Goal: Task Accomplishment & Management: Manage account settings

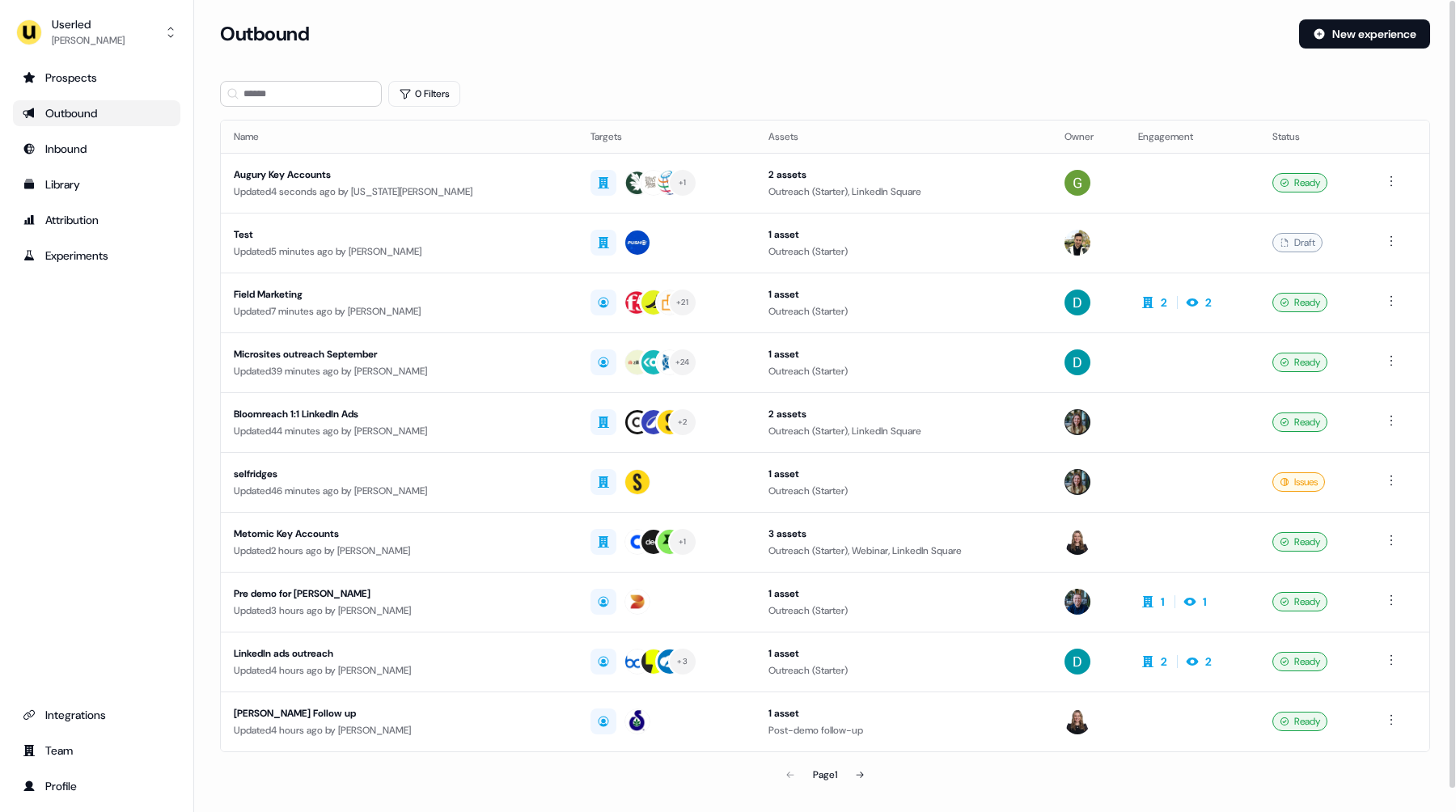
click at [316, 80] on section "Loading... Outbound New experience 0 Filters Name Targets Assets Owner Engageme…" at bounding box center [825, 428] width 1262 height 817
click at [299, 95] on input at bounding box center [301, 93] width 161 height 26
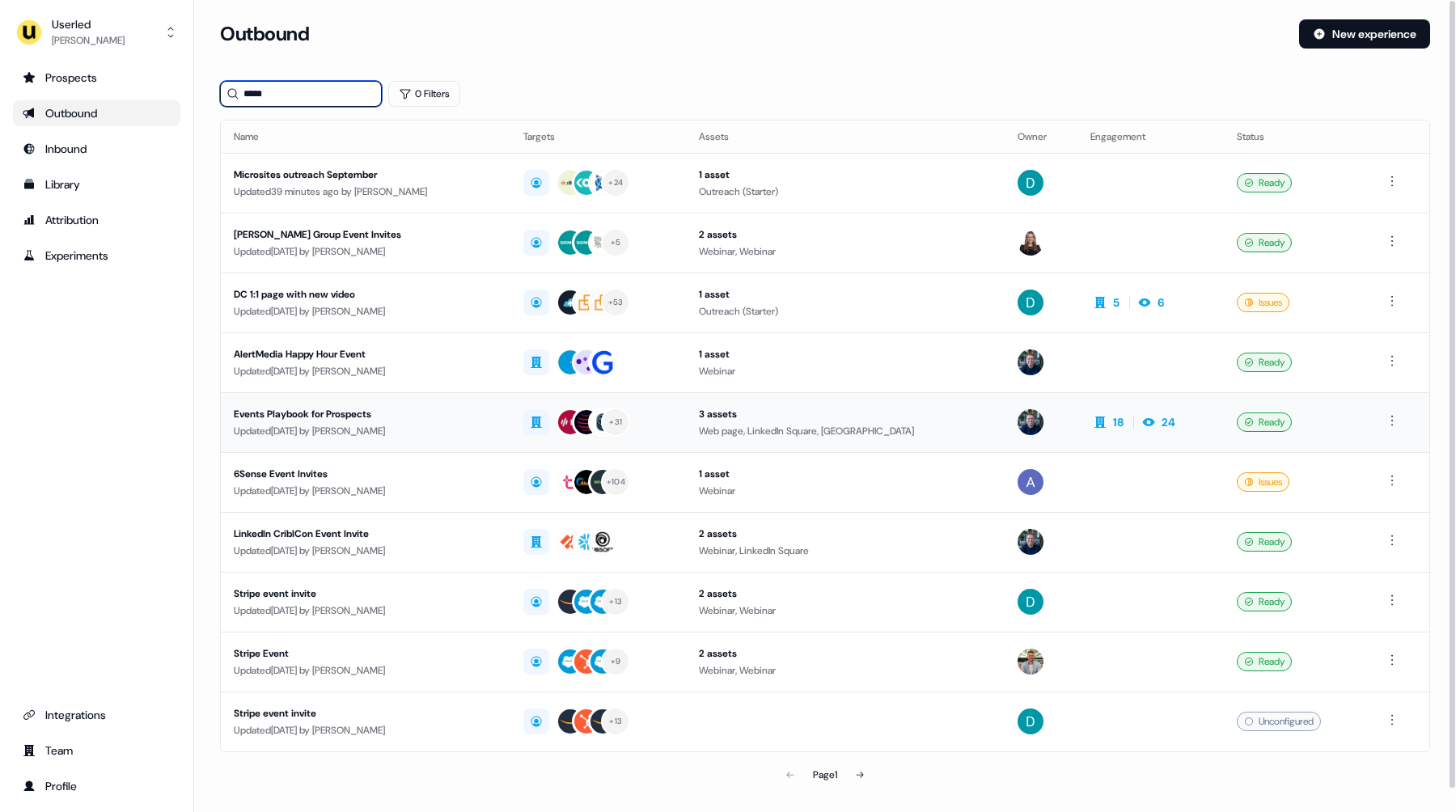
type input "*****"
click at [334, 423] on div "Updated 6 days ago by Oliver Grogan" at bounding box center [365, 431] width 263 height 16
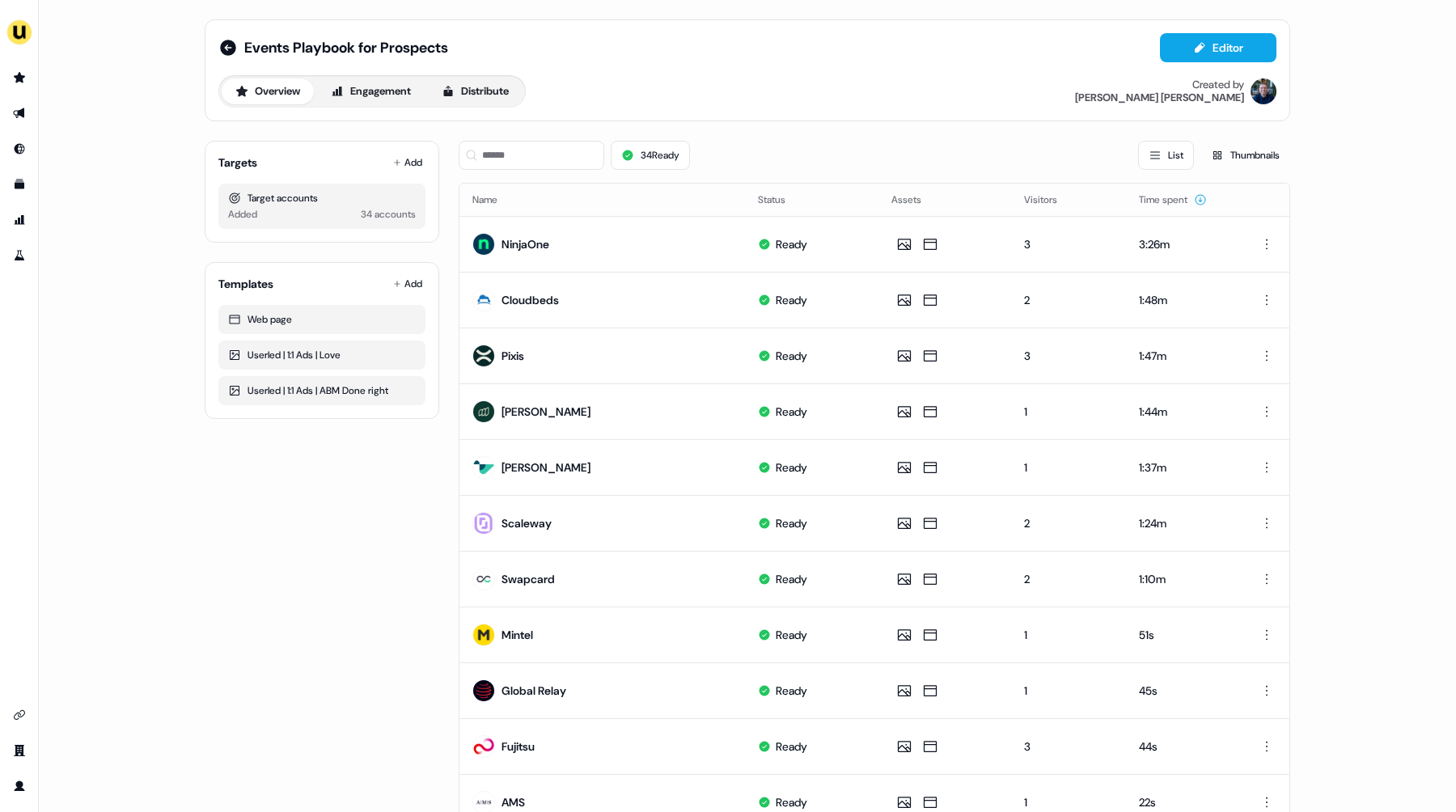
click at [837, 81] on div "Overview Engagement Distribute Created by James Johnson" at bounding box center [747, 91] width 1058 height 33
click at [398, 156] on button "Add" at bounding box center [407, 162] width 36 height 23
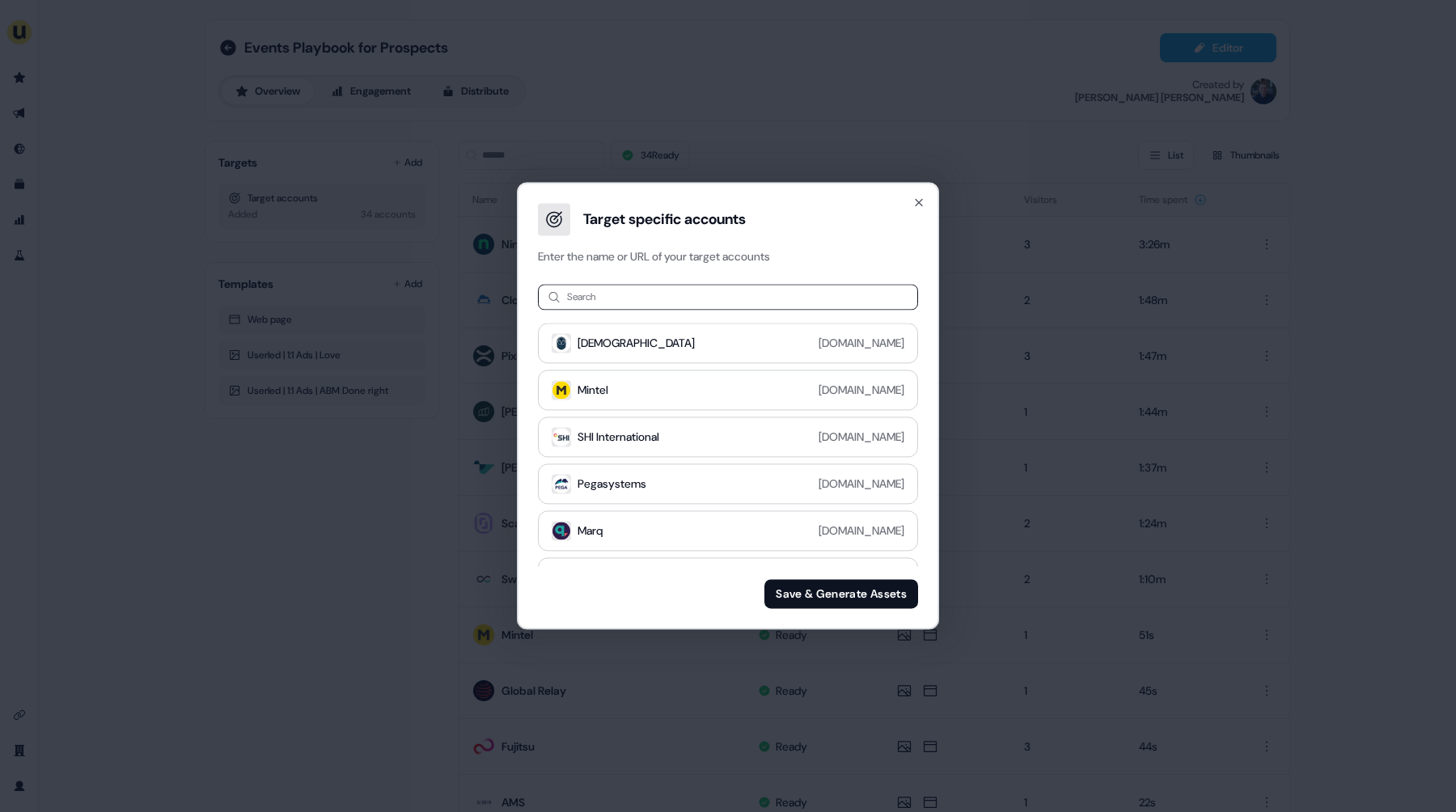
click at [600, 293] on input at bounding box center [728, 296] width 381 height 26
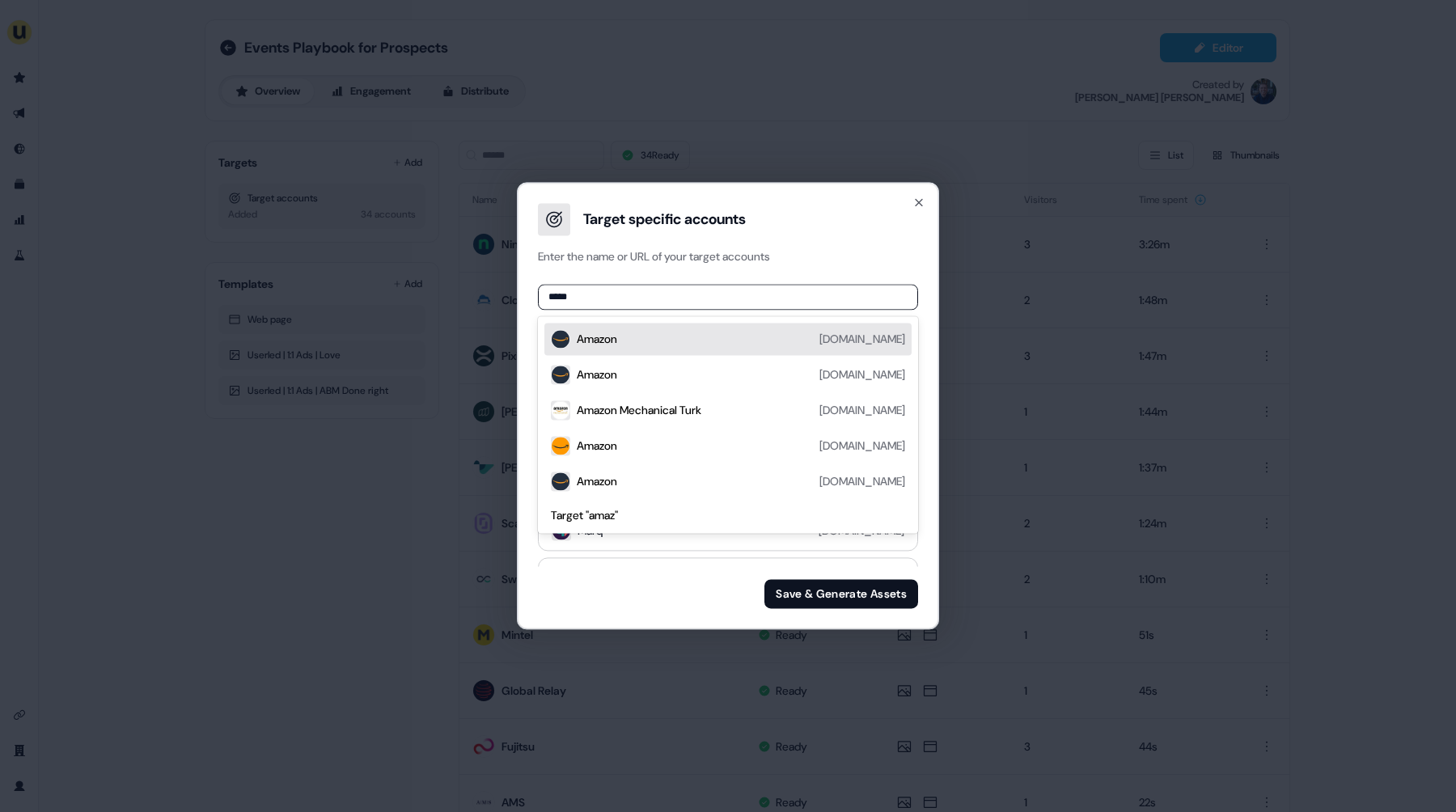
type input "******"
click at [629, 336] on div "Amazon amazon.com" at bounding box center [741, 339] width 329 height 19
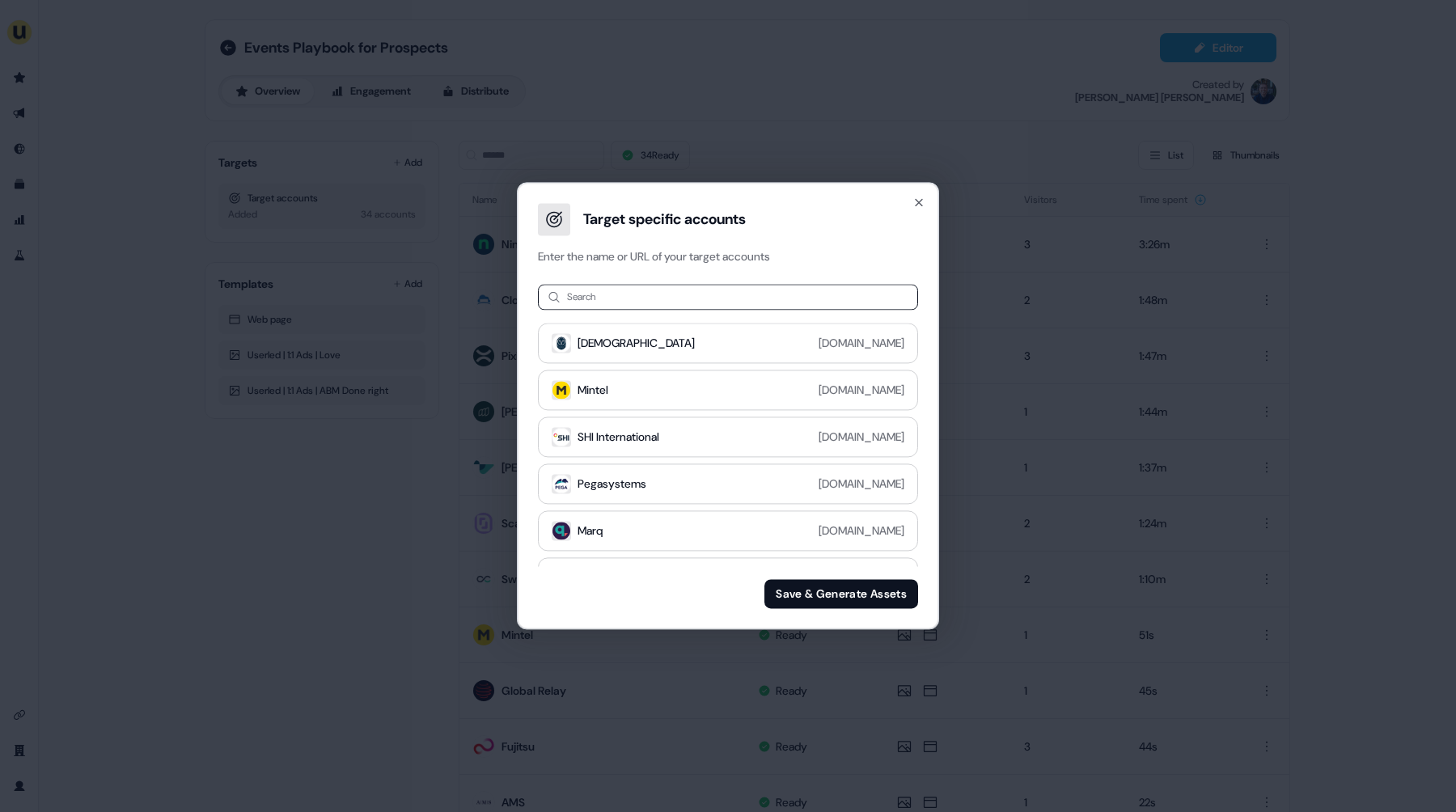
click at [820, 591] on button "Save & Generate Assets" at bounding box center [842, 595] width 154 height 29
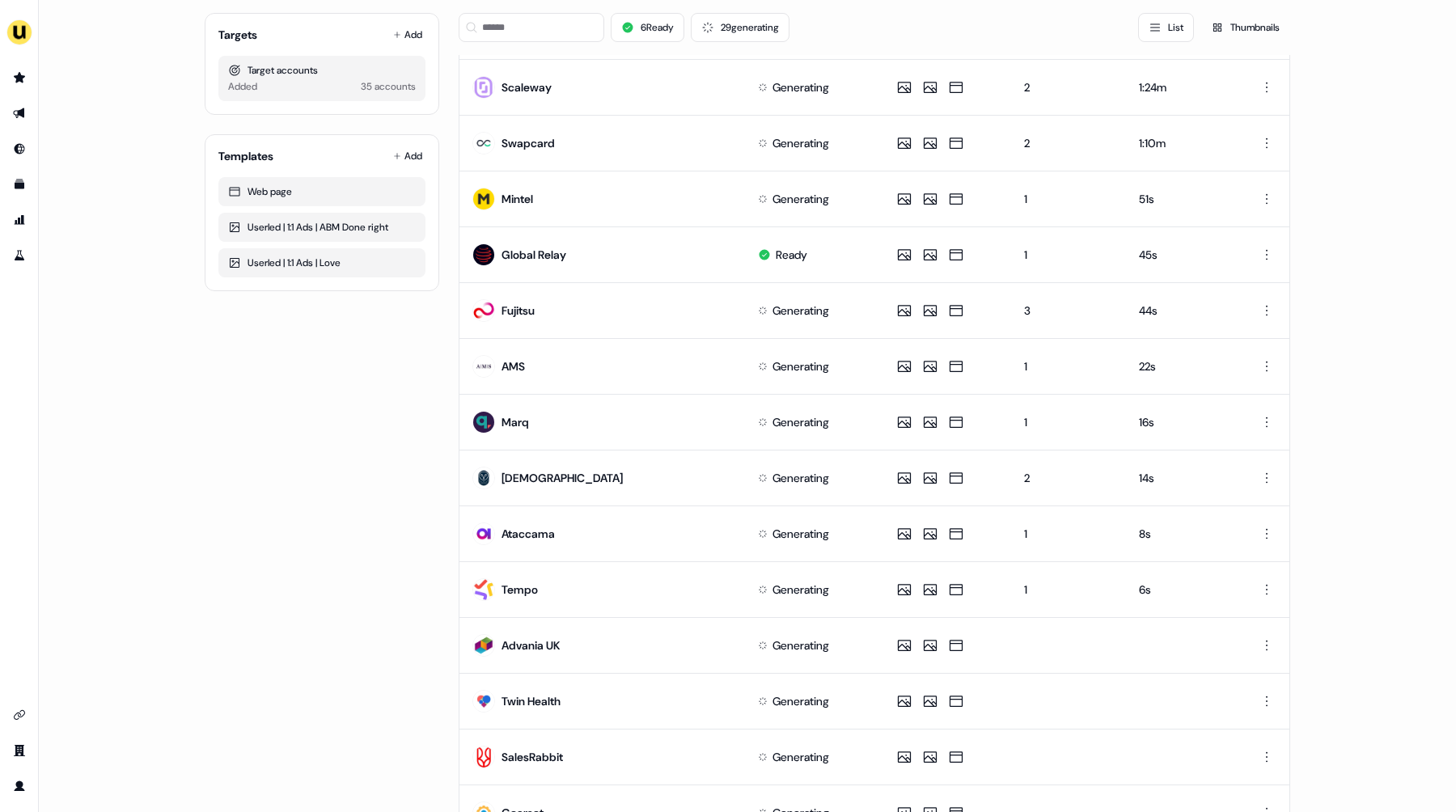
scroll to position [572, 0]
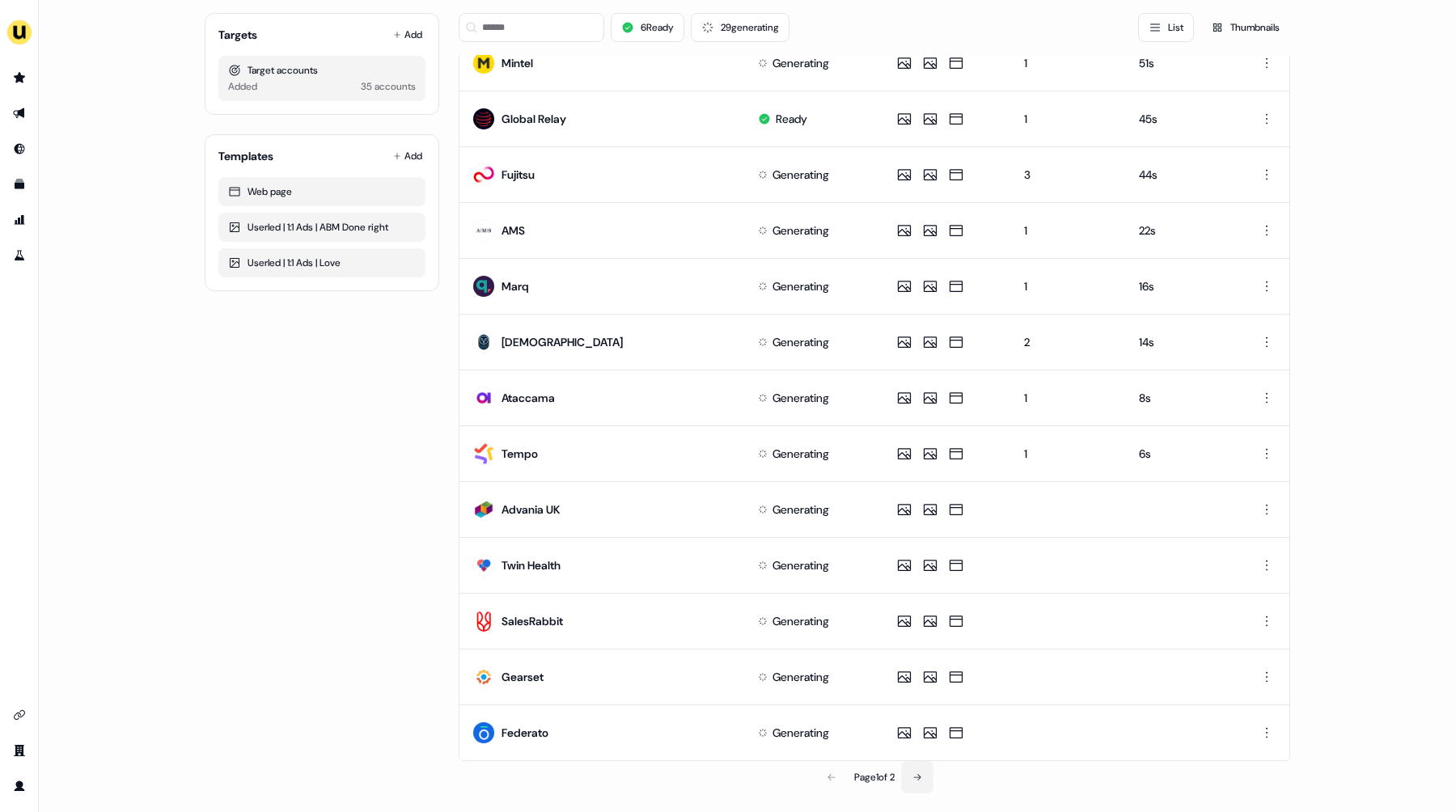
click at [914, 785] on button at bounding box center [918, 777] width 33 height 33
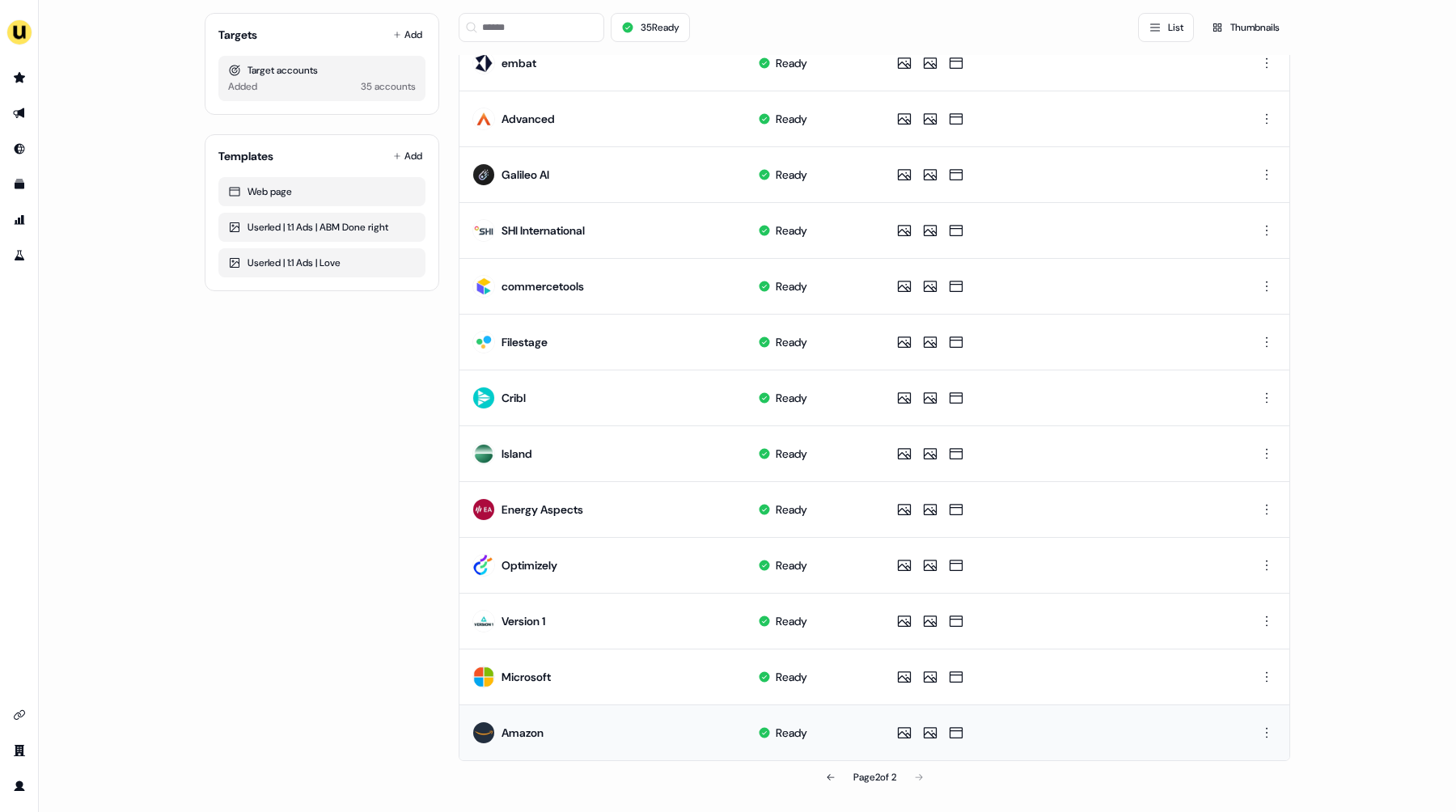
scroll to position [0, 0]
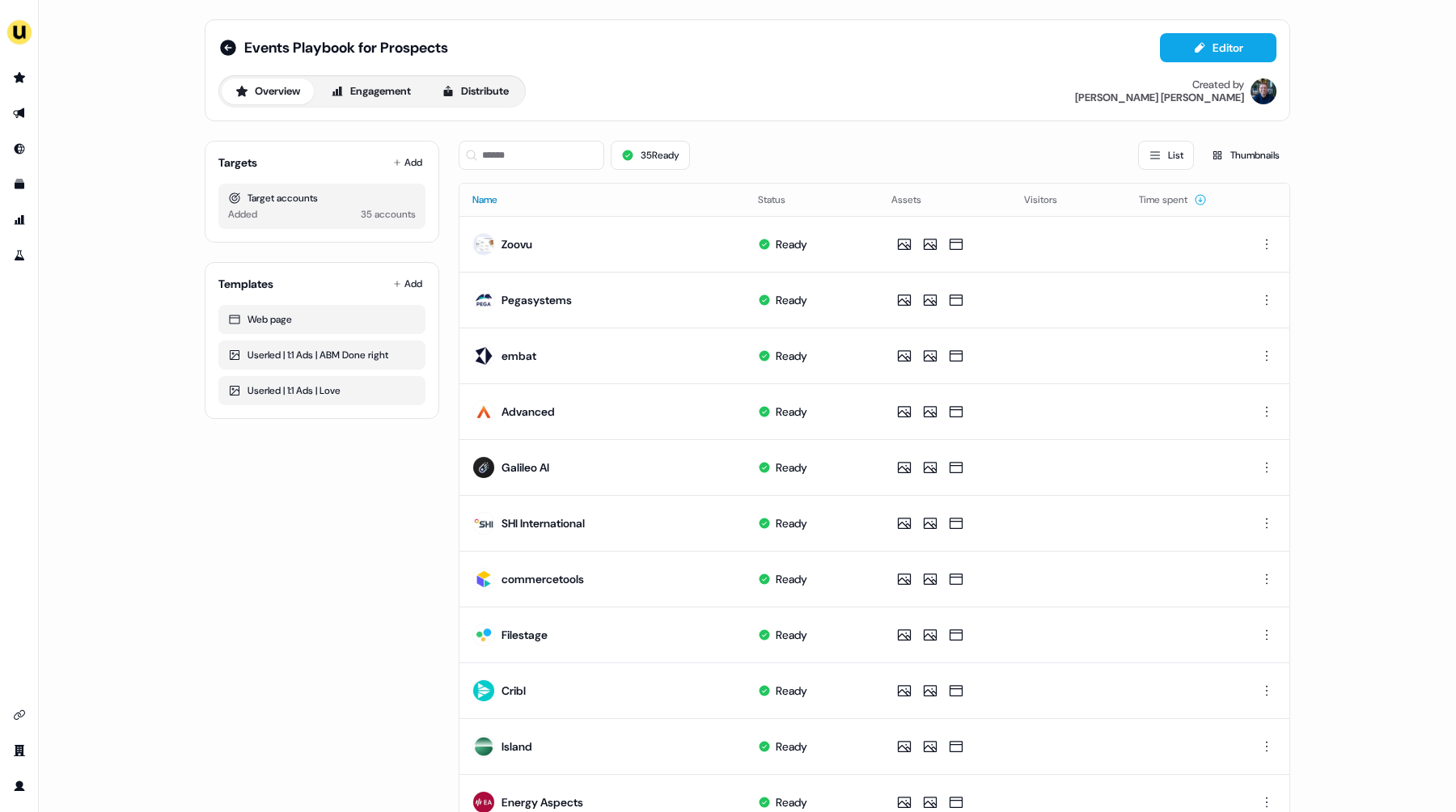
click at [494, 202] on button "Name" at bounding box center [495, 200] width 44 height 29
click at [487, 205] on button "Name" at bounding box center [495, 200] width 44 height 29
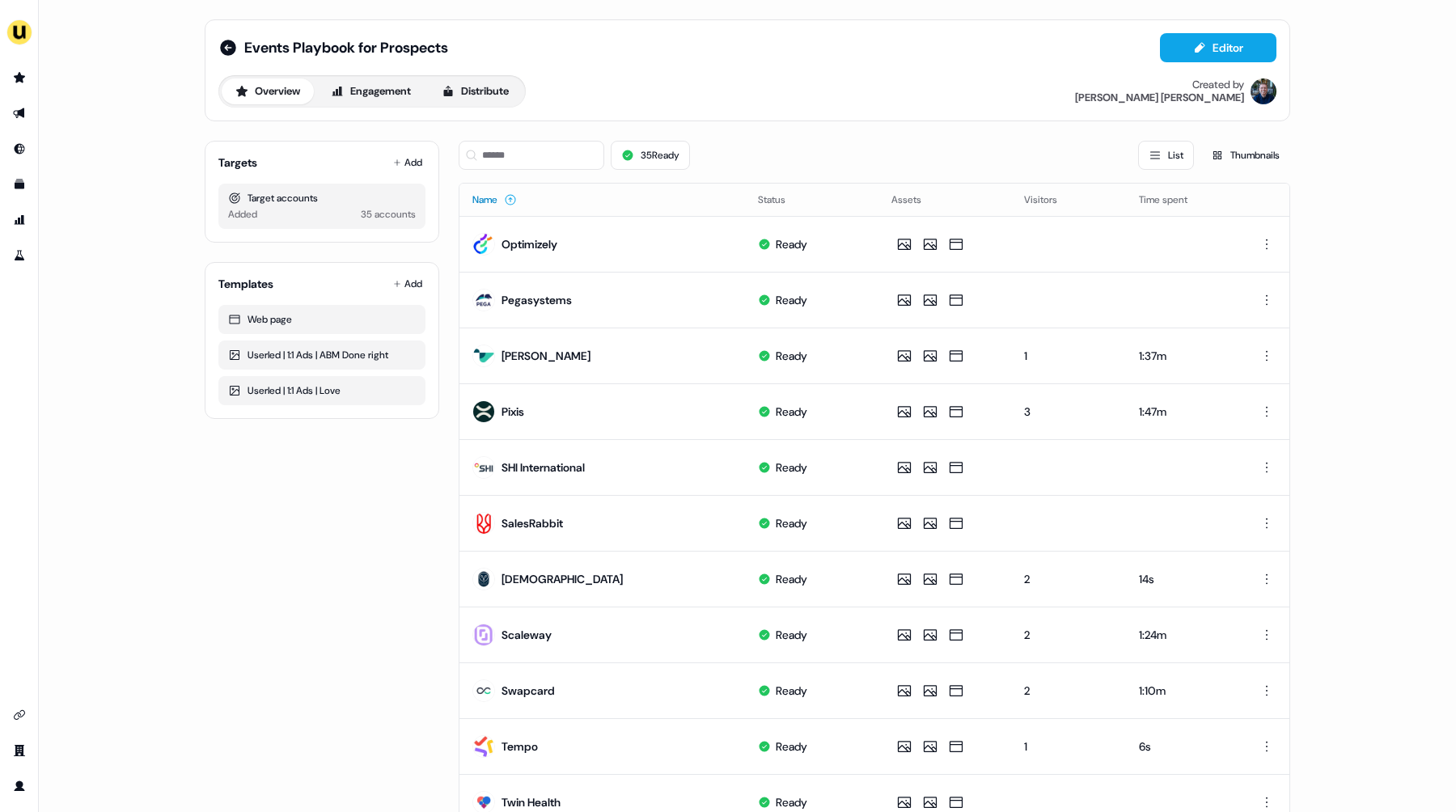
click at [487, 202] on button "Name" at bounding box center [495, 200] width 44 height 29
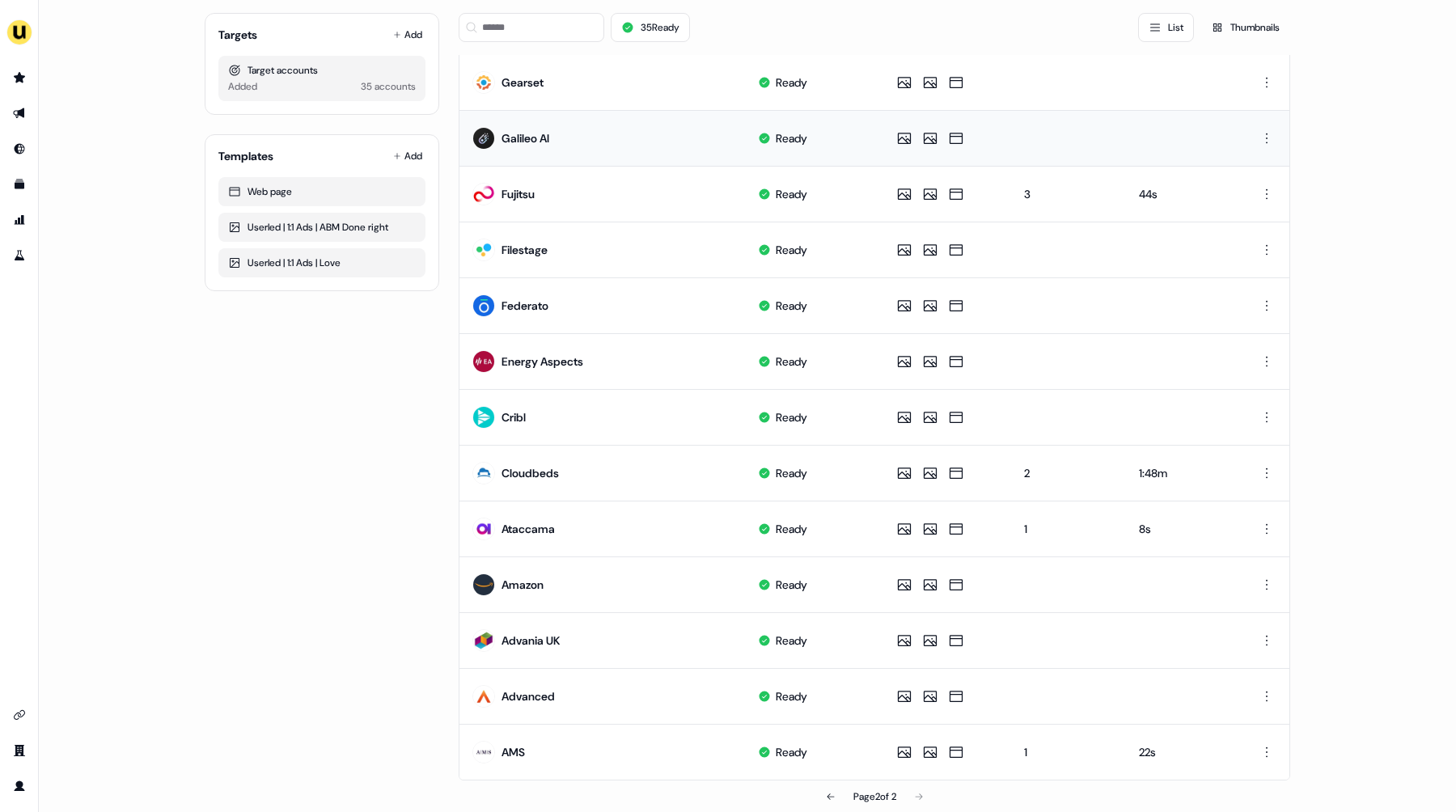
scroll to position [293, 0]
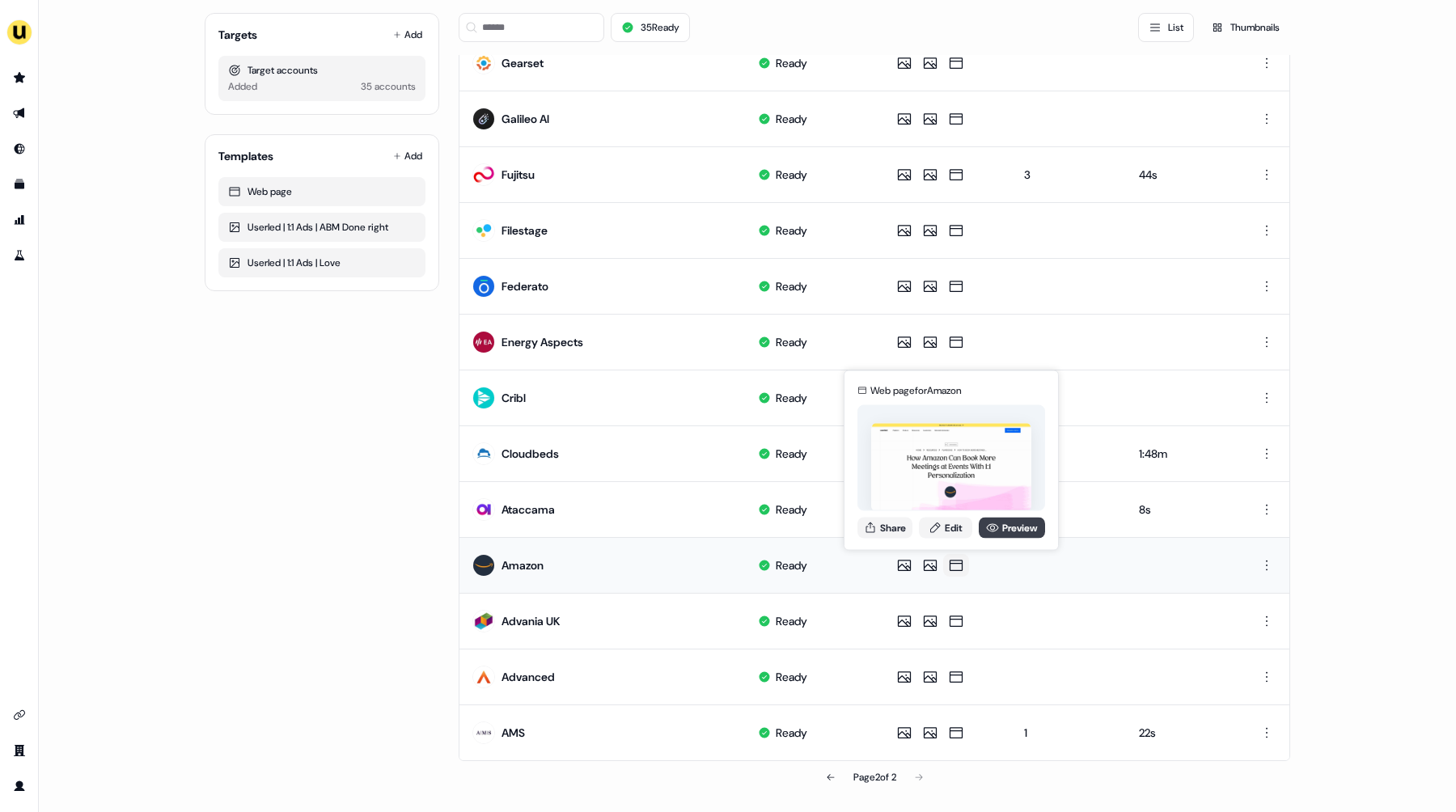
click at [1017, 529] on link "Preview" at bounding box center [1012, 528] width 66 height 21
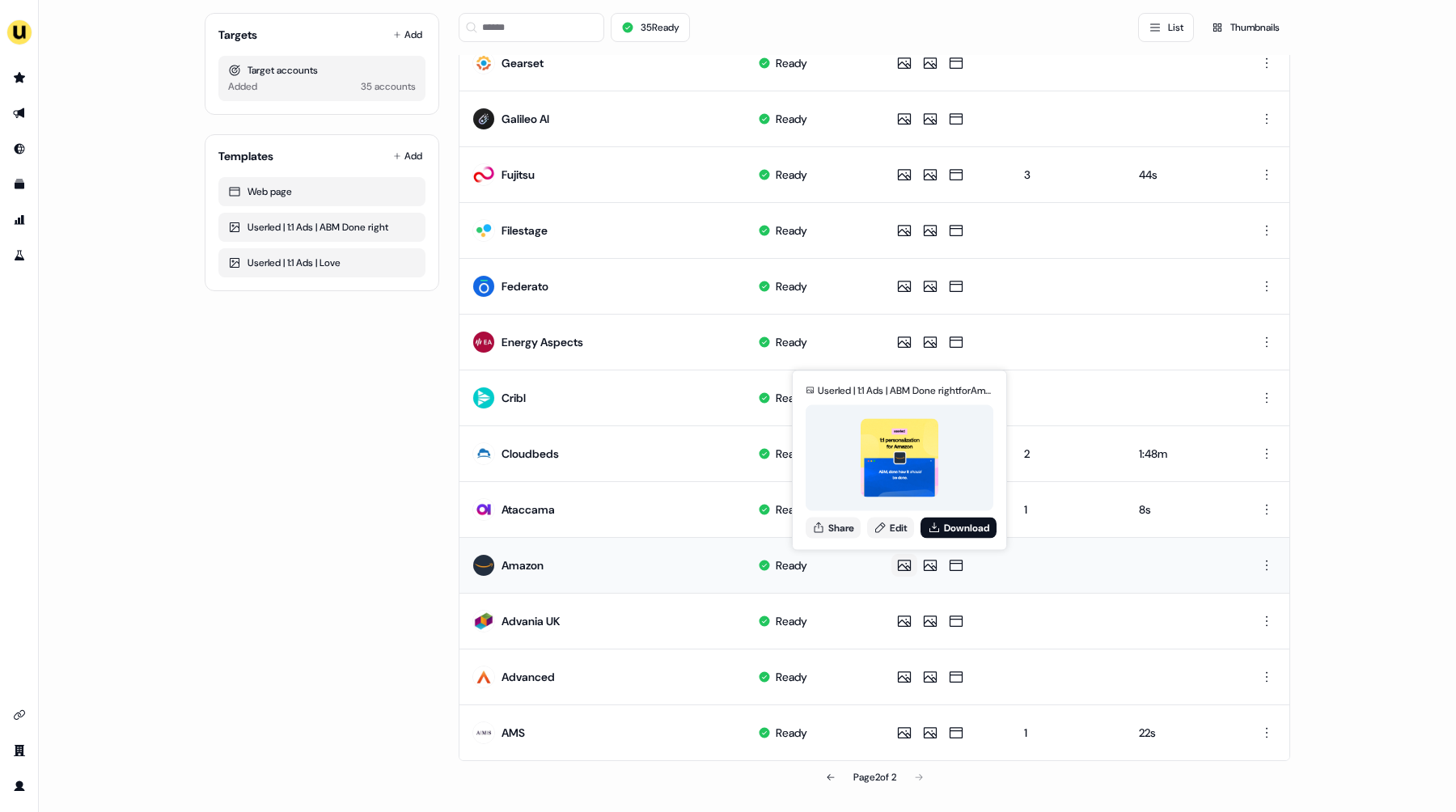
click at [900, 568] on icon at bounding box center [904, 565] width 19 height 16
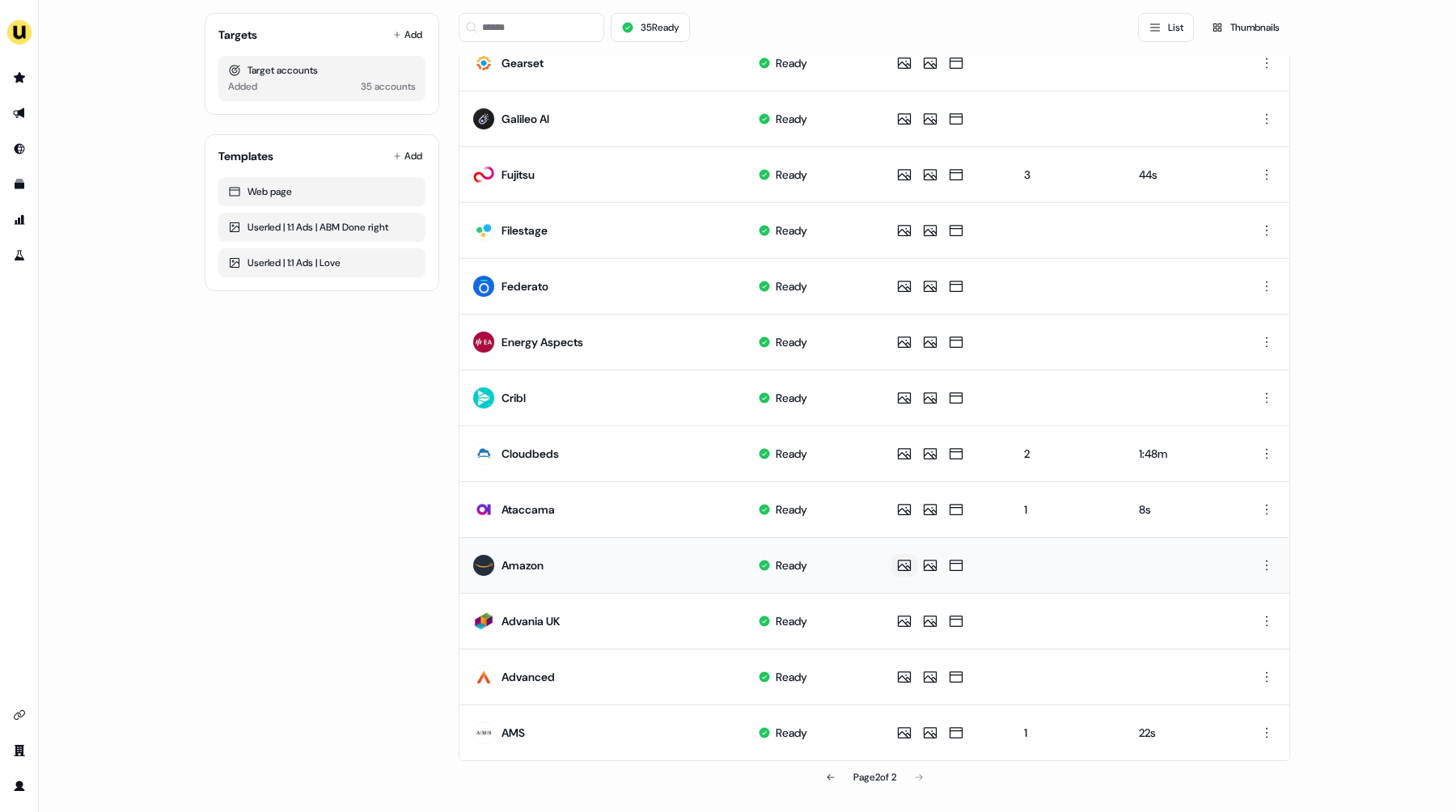
click at [900, 568] on icon at bounding box center [904, 565] width 19 height 16
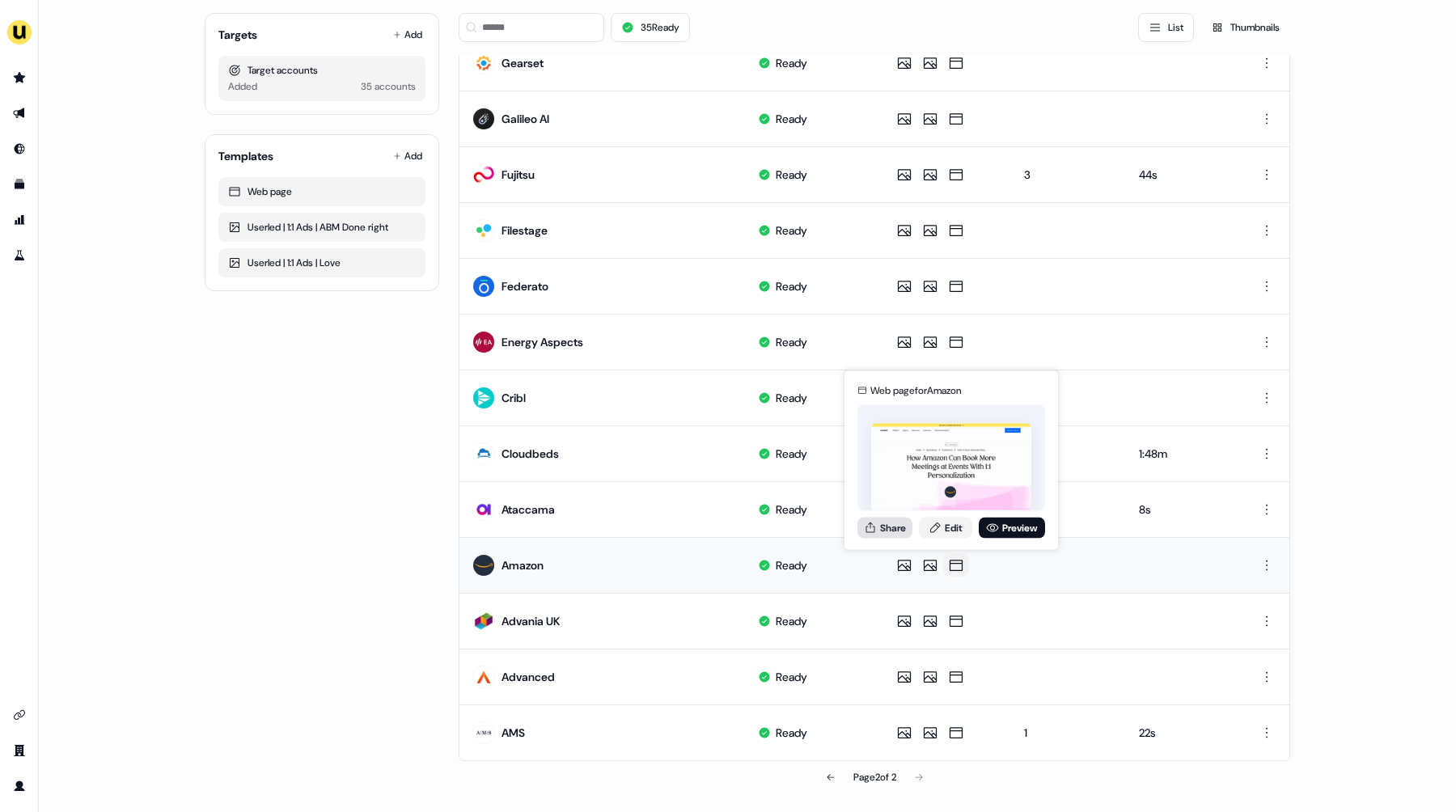
click at [900, 534] on button "Share" at bounding box center [884, 528] width 55 height 21
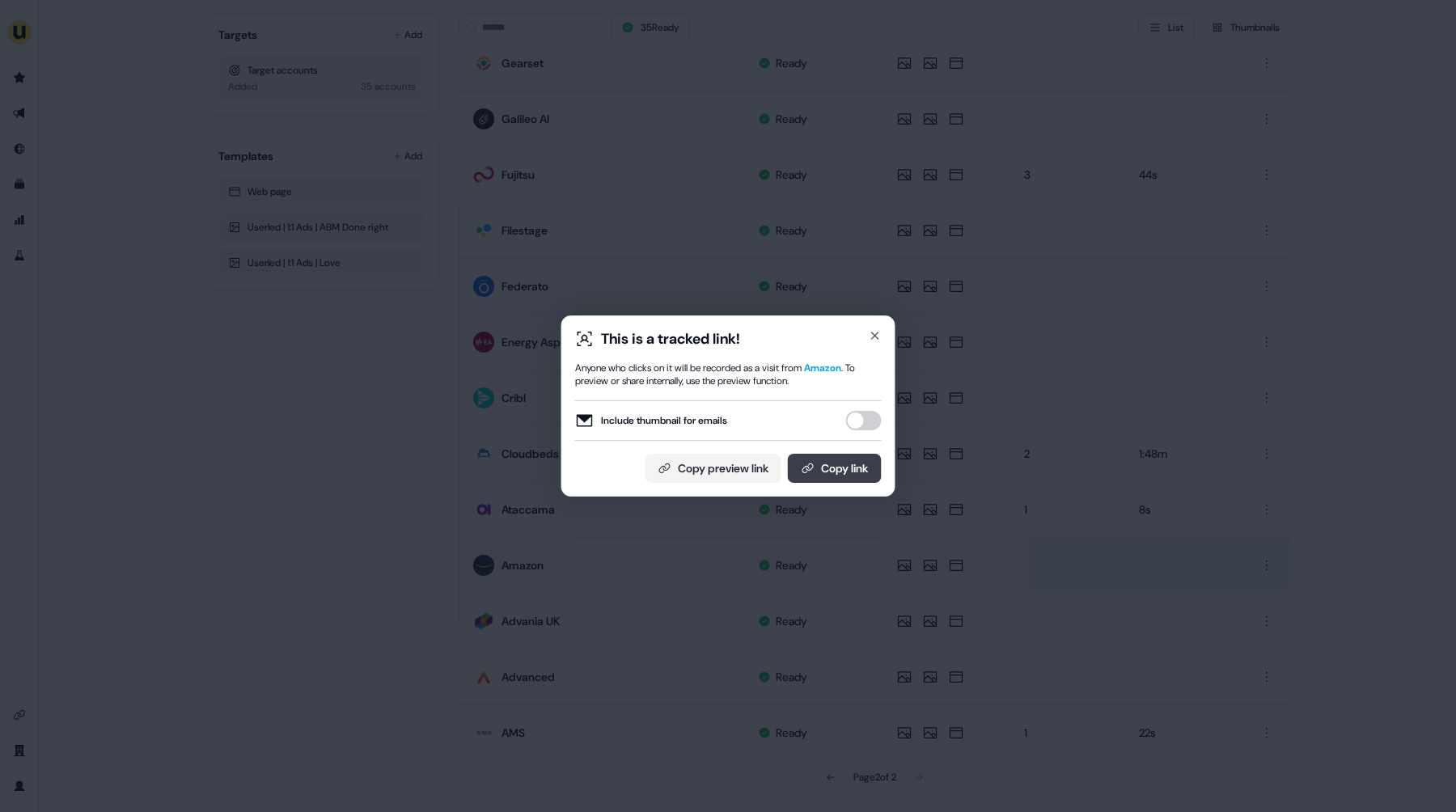
click at [821, 466] on button "Copy link" at bounding box center [835, 468] width 94 height 29
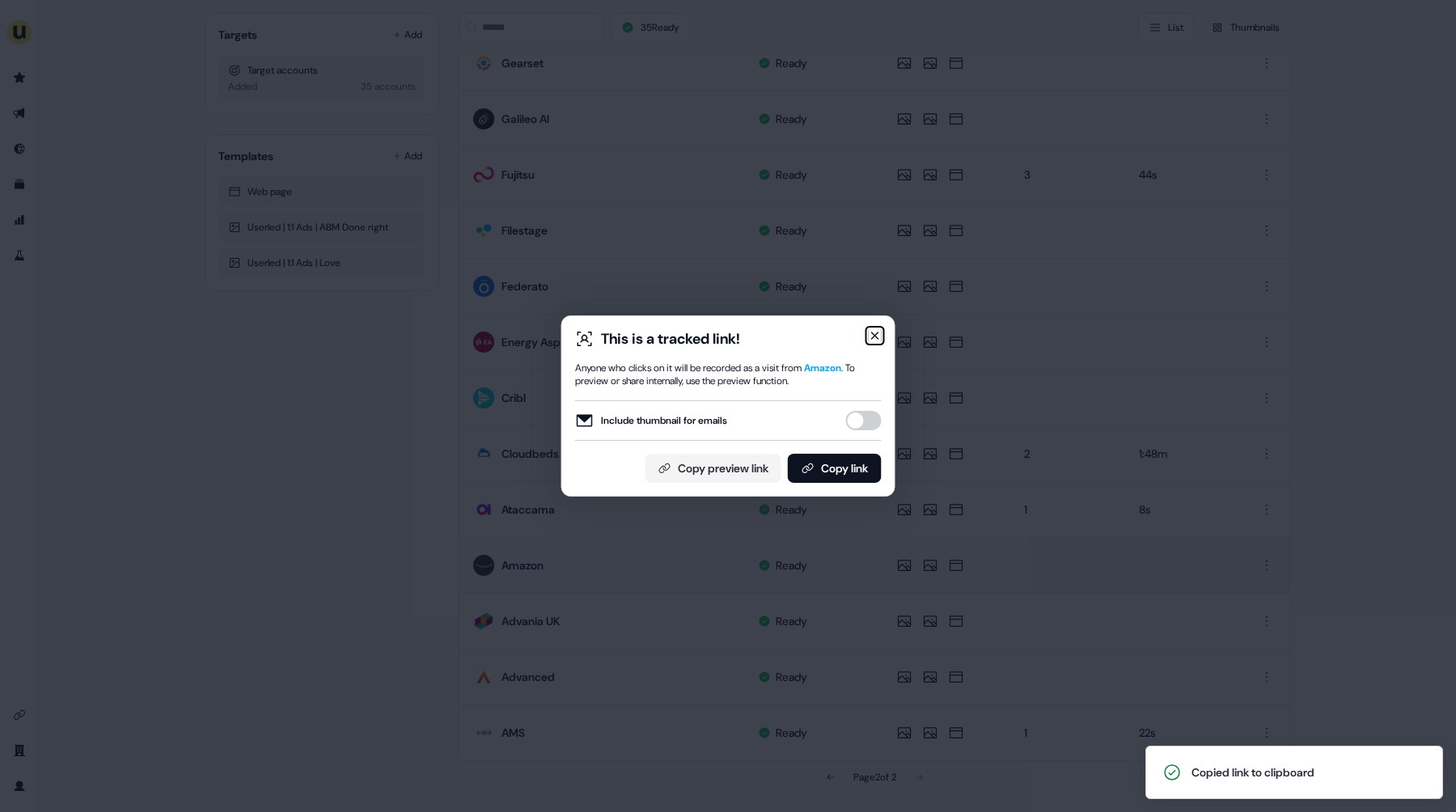
click at [876, 340] on icon "button" at bounding box center [875, 335] width 12 height 12
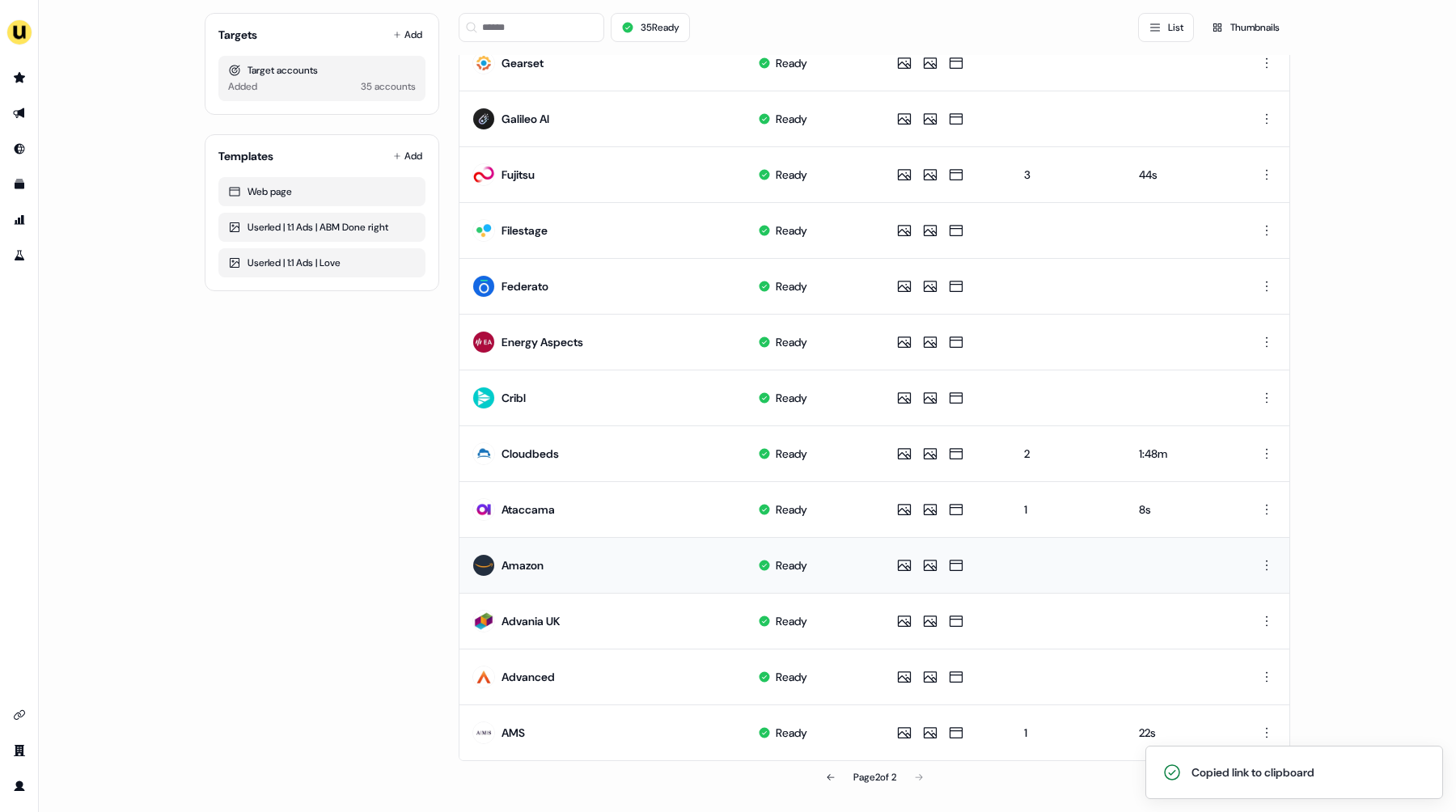
click at [283, 533] on div "Targets Add Target accounts Added 35 accounts Templates Add Web page Userled | …" at bounding box center [322, 314] width 234 height 959
click at [320, 563] on div "Targets Add Target accounts Added 35 accounts Templates Add Web page Userled | …" at bounding box center [322, 314] width 234 height 959
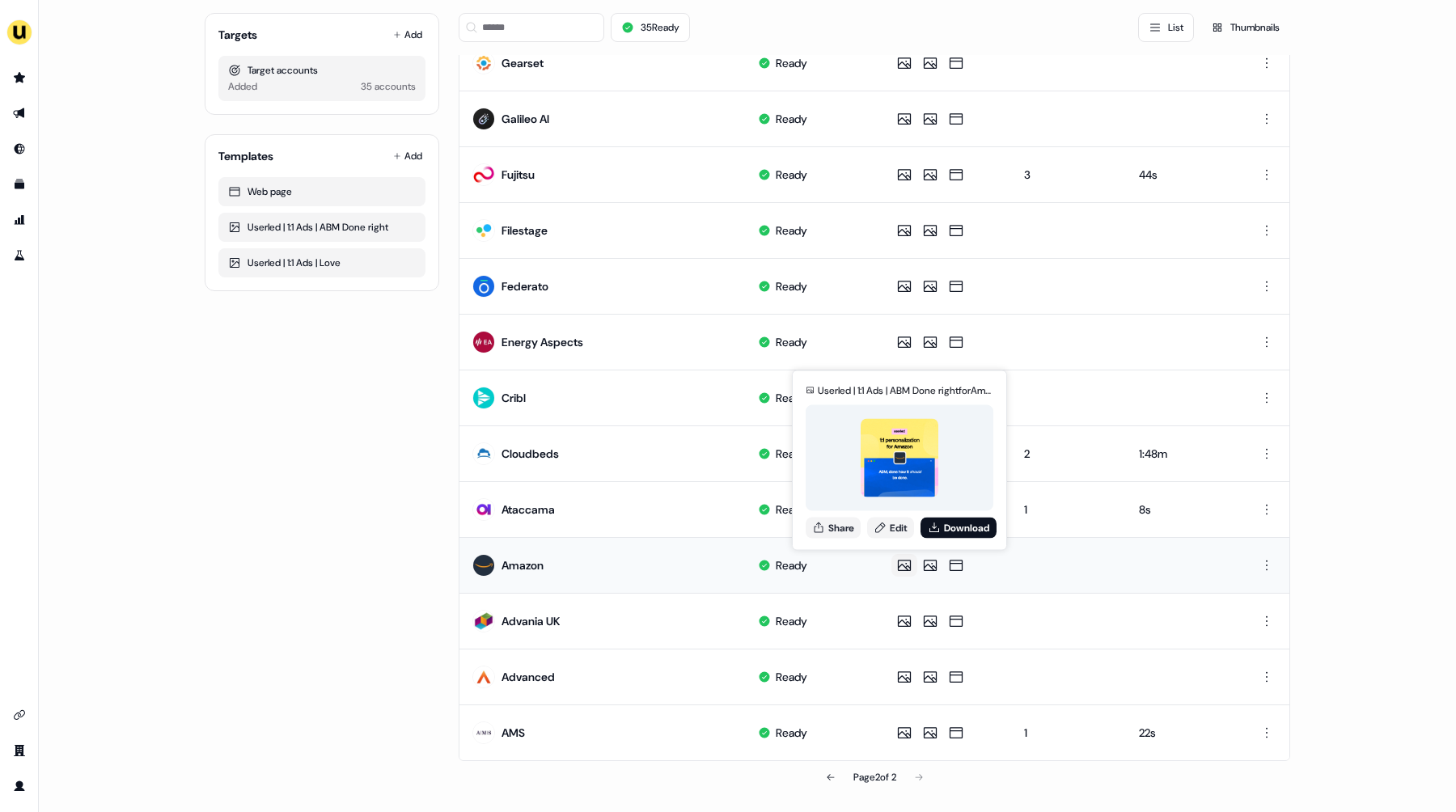
click at [903, 563] on icon at bounding box center [904, 565] width 19 height 16
click at [913, 527] on link "Edit" at bounding box center [890, 528] width 47 height 21
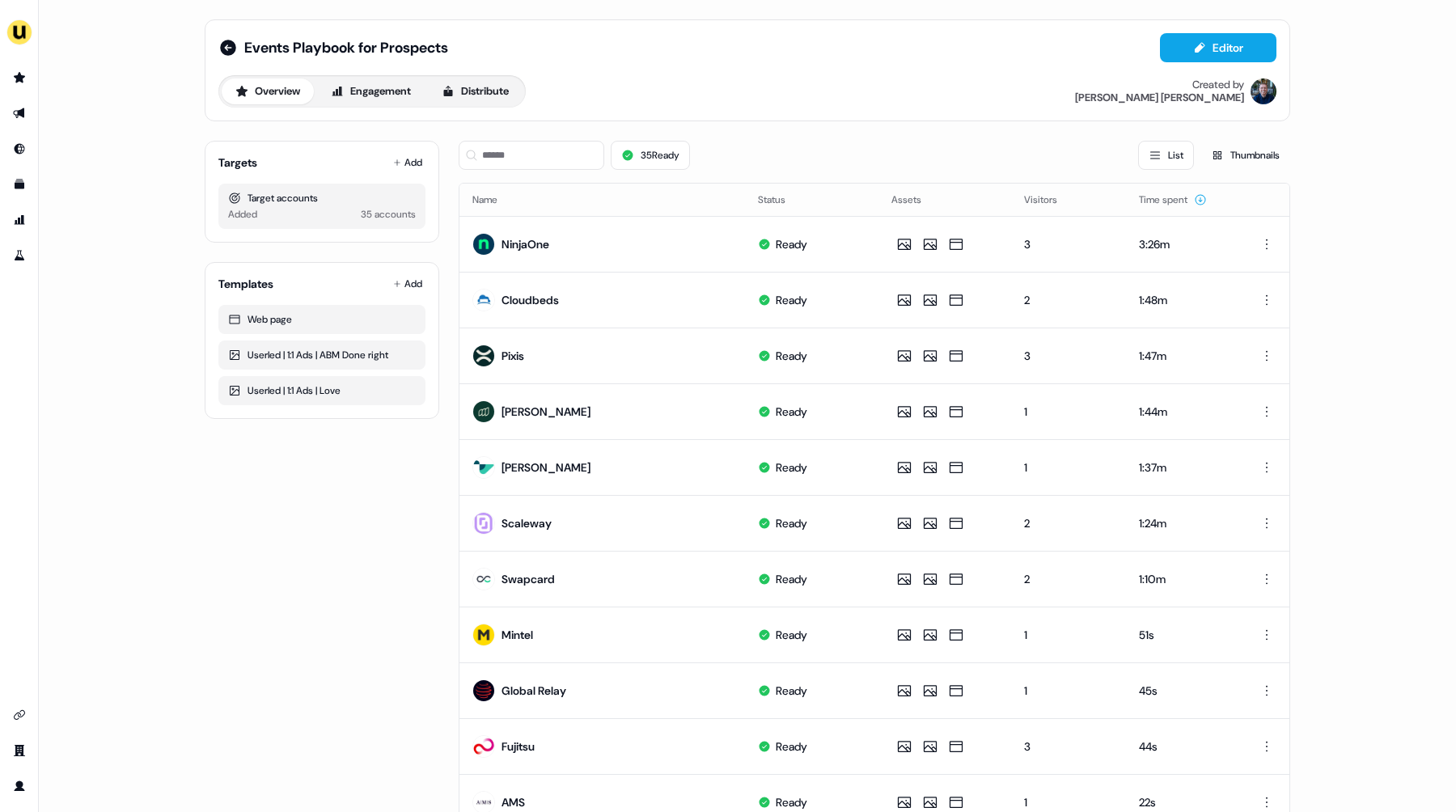
click at [346, 491] on div "Targets Add Target accounts Added 35 accounts Templates Add Web page Userled | …" at bounding box center [322, 747] width 234 height 1238
click at [356, 89] on button "Engagement" at bounding box center [371, 91] width 108 height 26
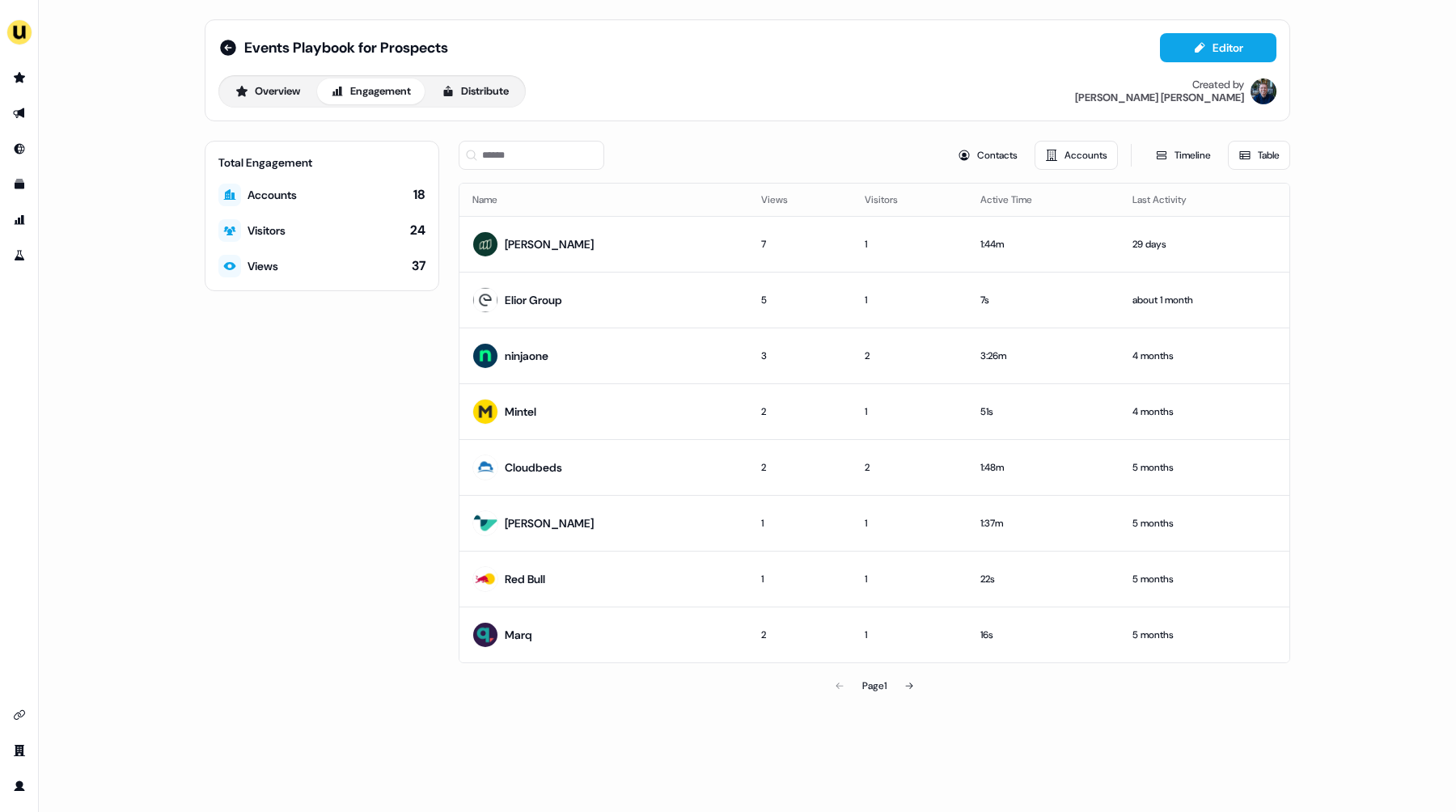
click at [317, 442] on div "Total Engagement Accounts 18 Visitors 24 Views 37" at bounding box center [322, 421] width 234 height 561
click at [917, 686] on button at bounding box center [909, 686] width 33 height 33
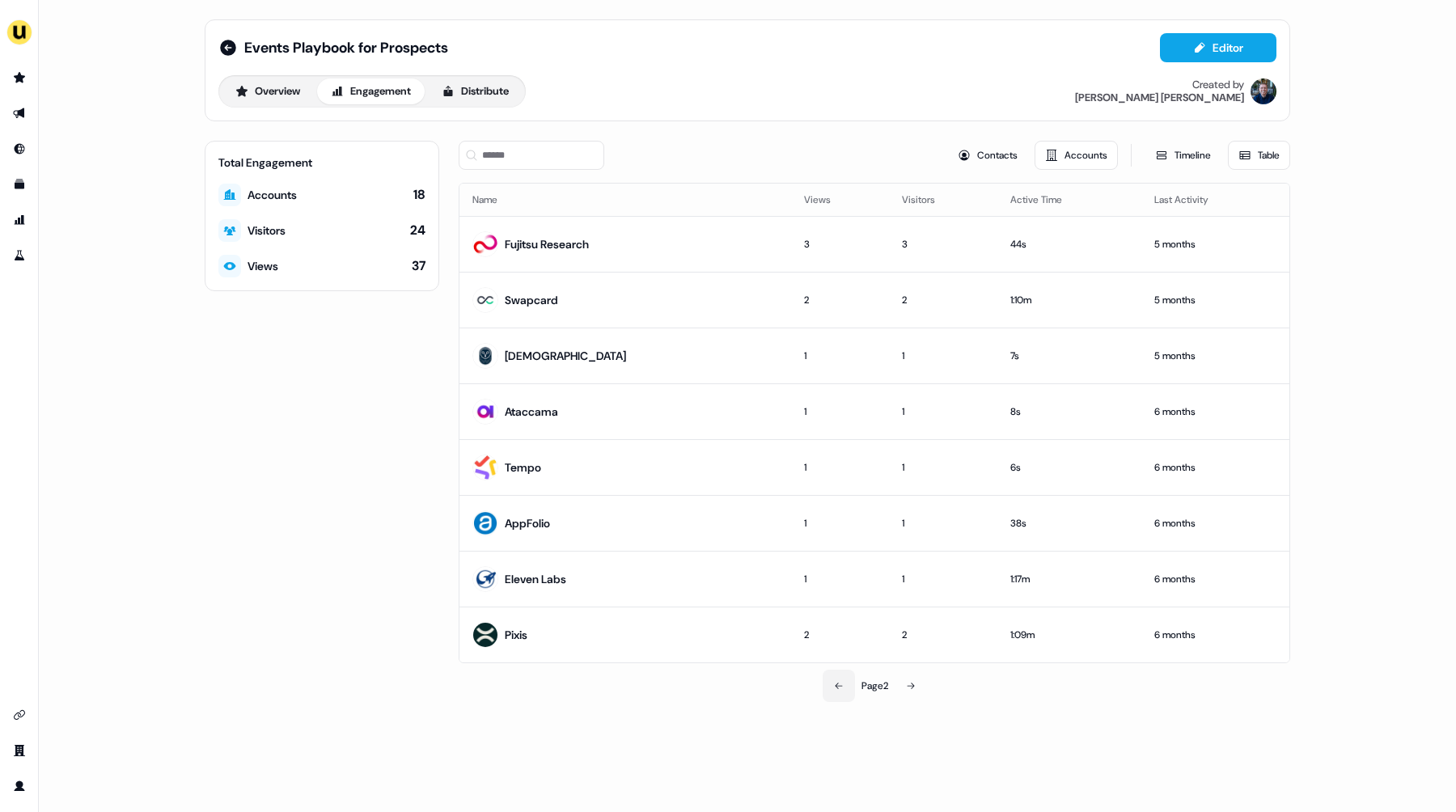
click at [824, 691] on button at bounding box center [839, 686] width 33 height 33
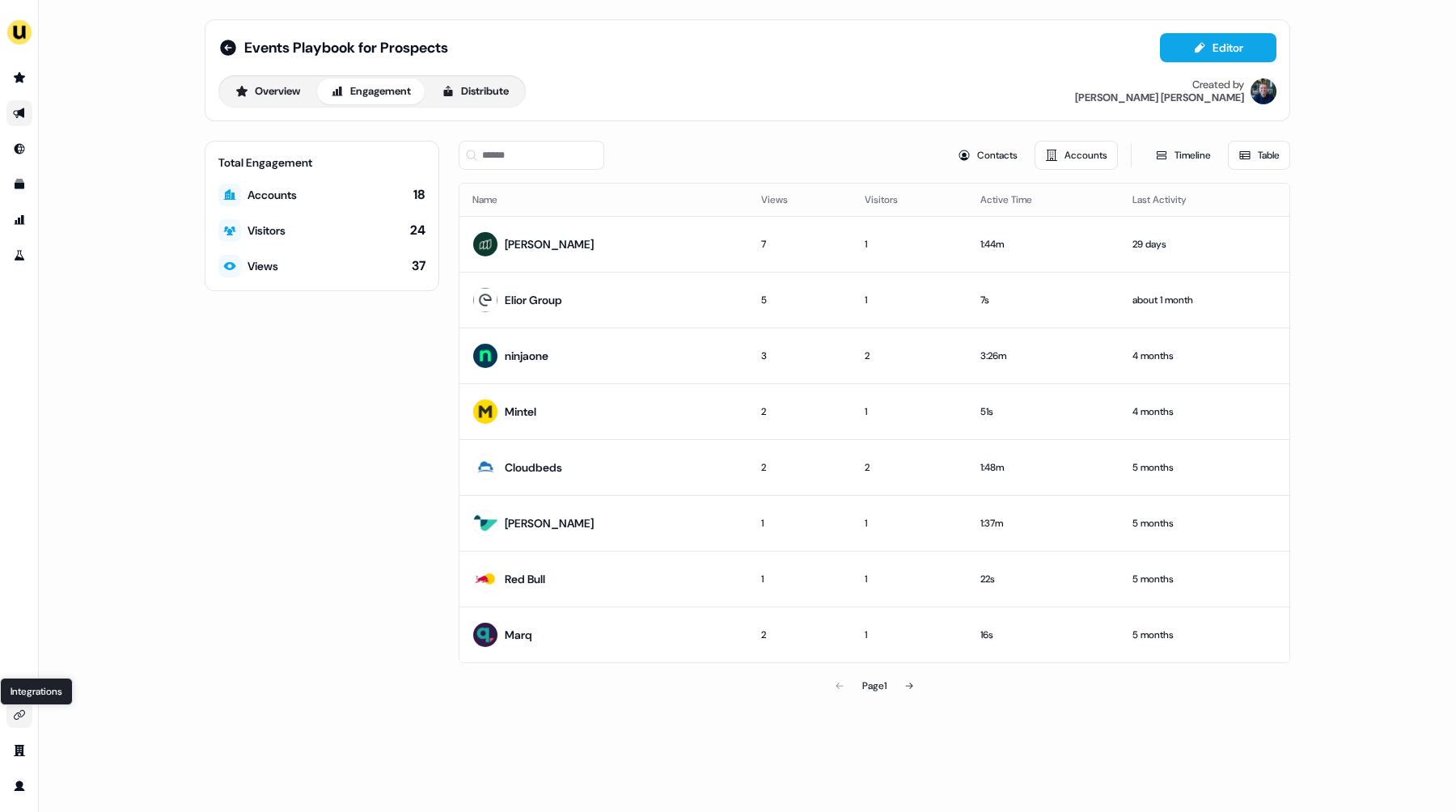
click at [16, 714] on icon "Go to integrations" at bounding box center [18, 714] width 12 height 12
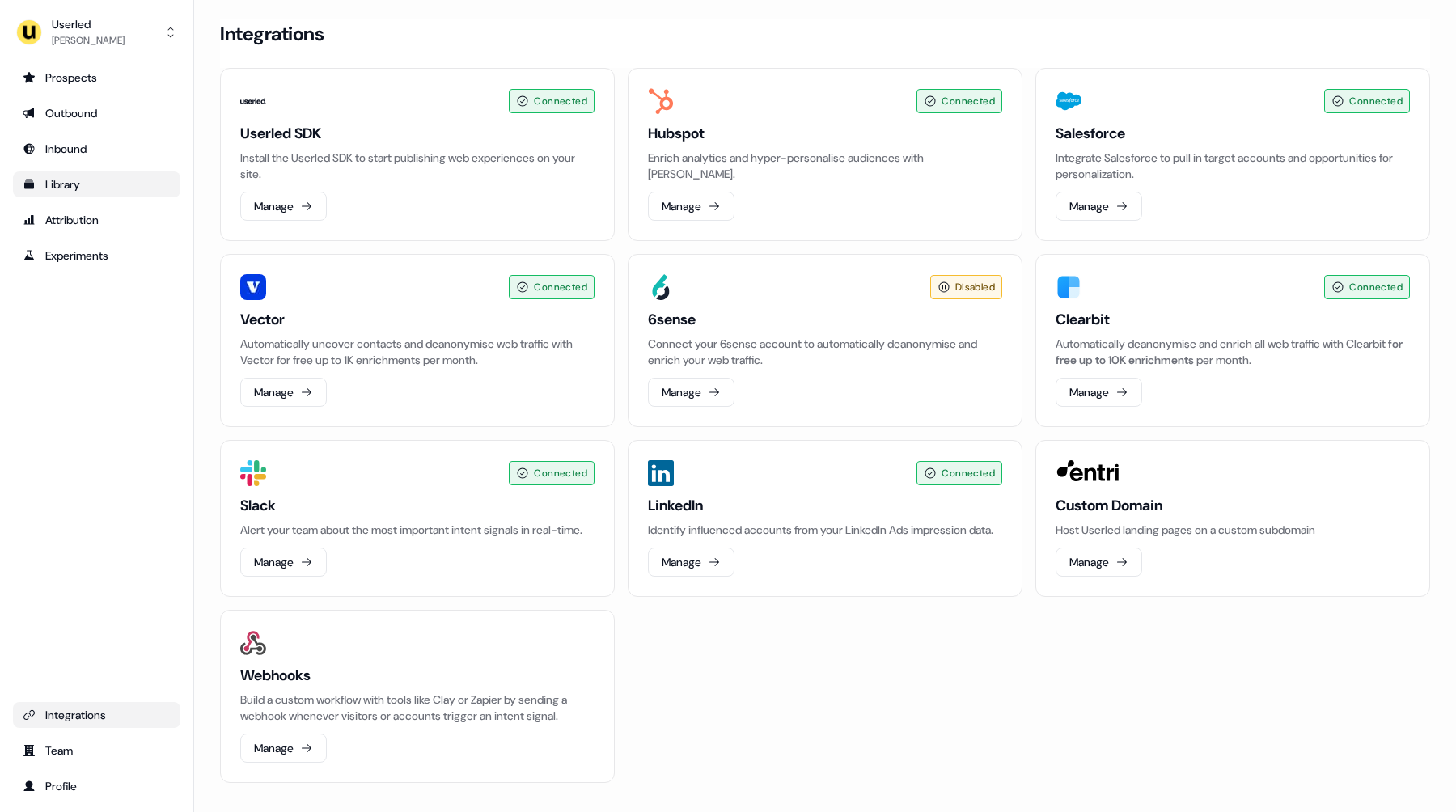
click at [65, 194] on link "Library" at bounding box center [96, 184] width 167 height 26
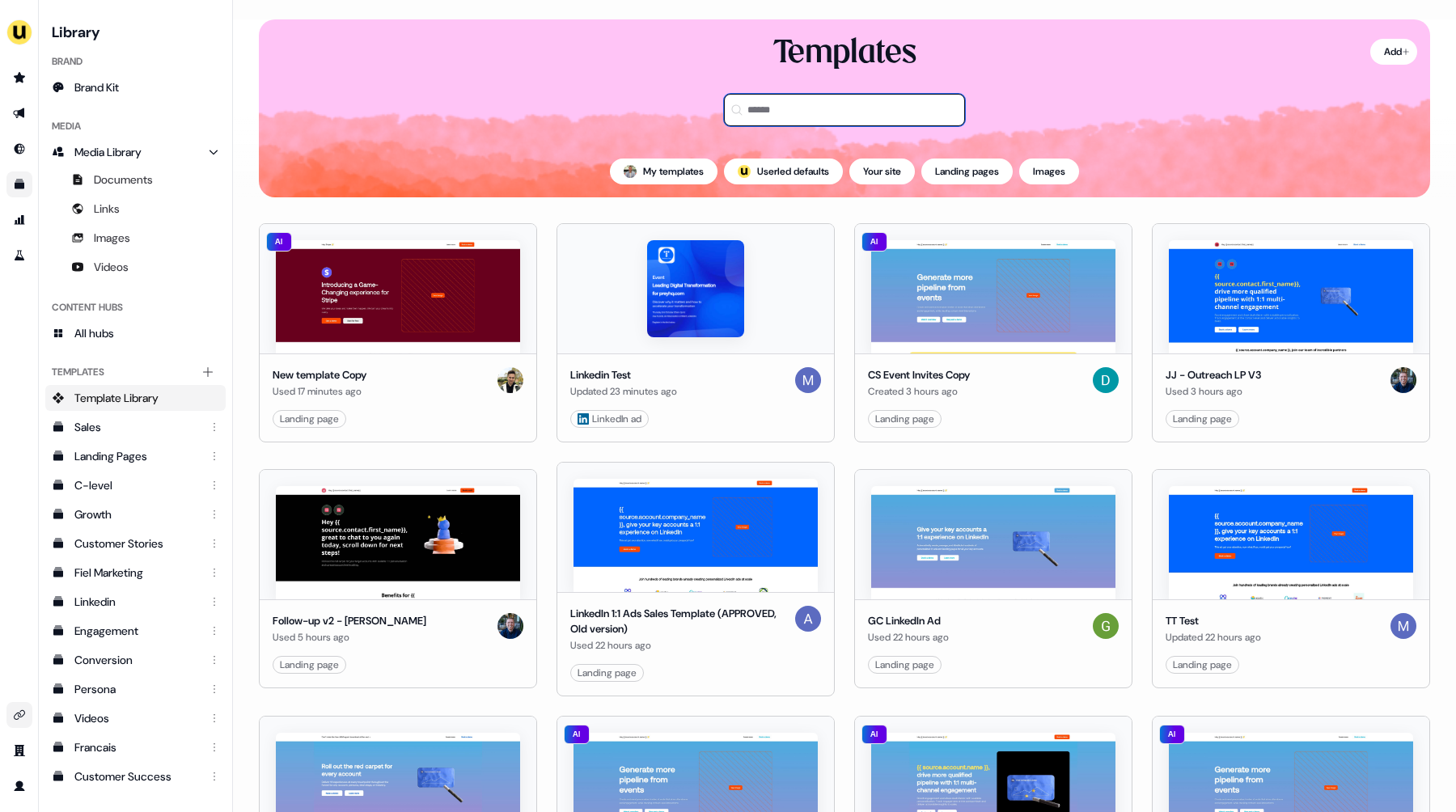
click at [790, 109] on input at bounding box center [844, 111] width 241 height 33
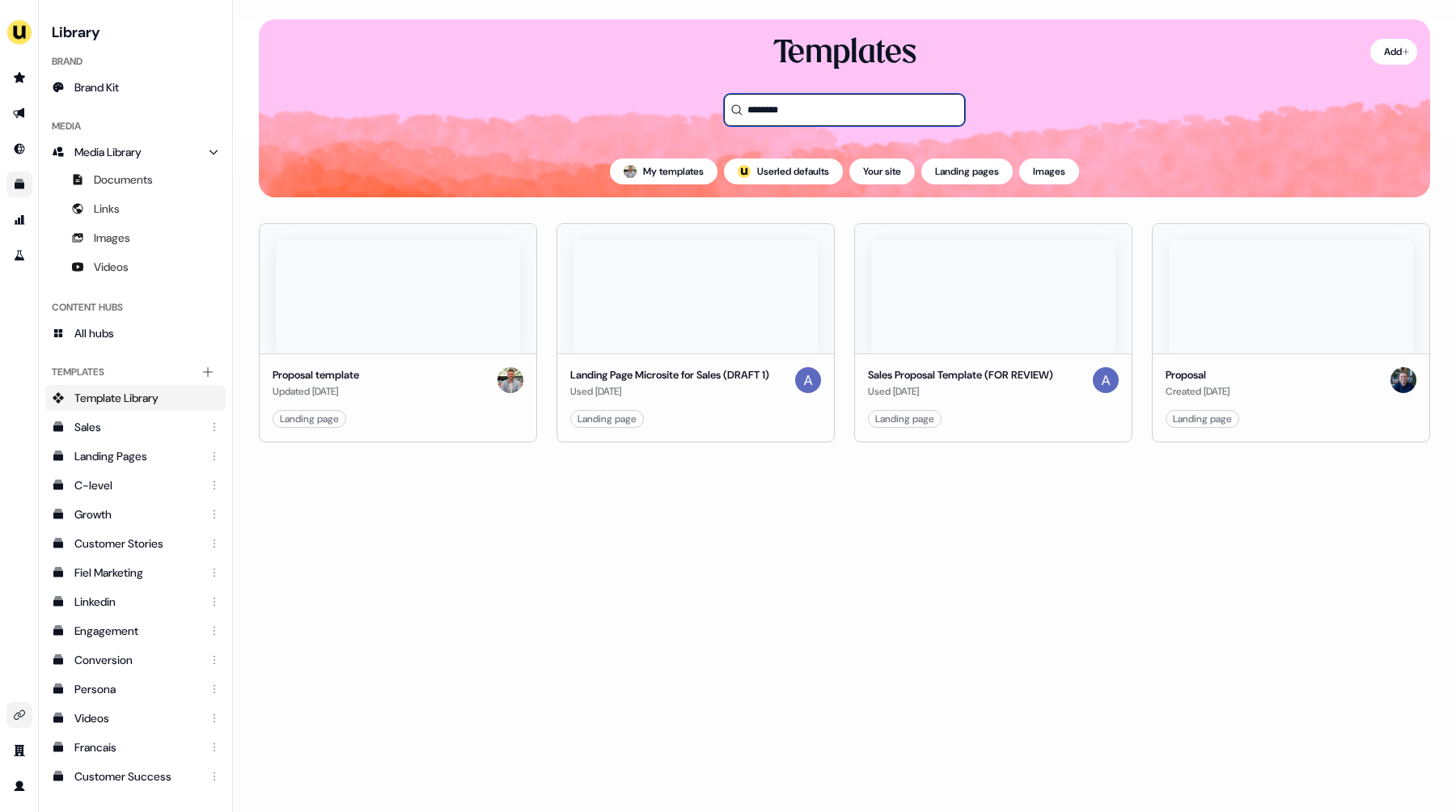
type input "********"
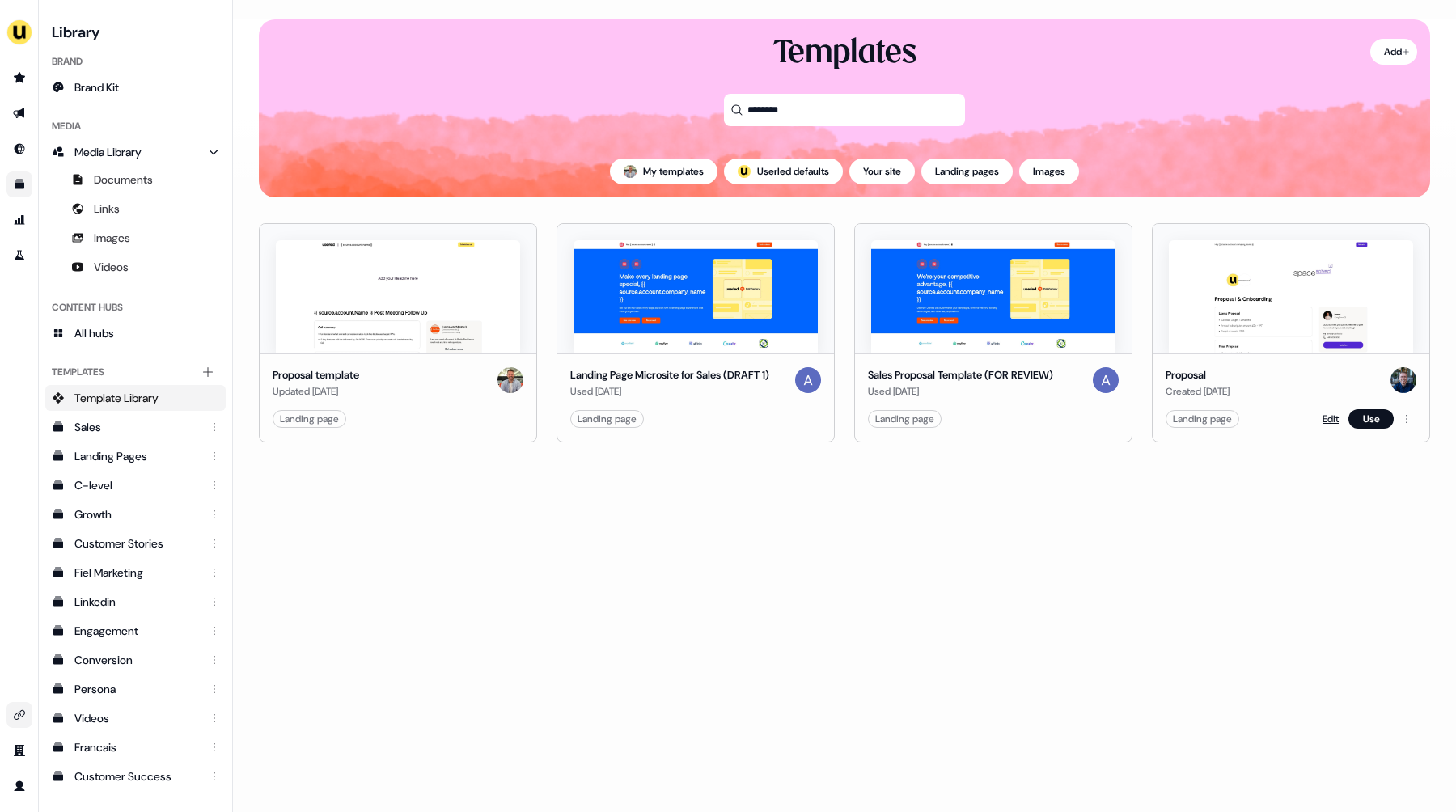
click at [1324, 422] on link "Edit" at bounding box center [1330, 419] width 16 height 16
click at [1327, 417] on link "Edit" at bounding box center [1330, 419] width 16 height 16
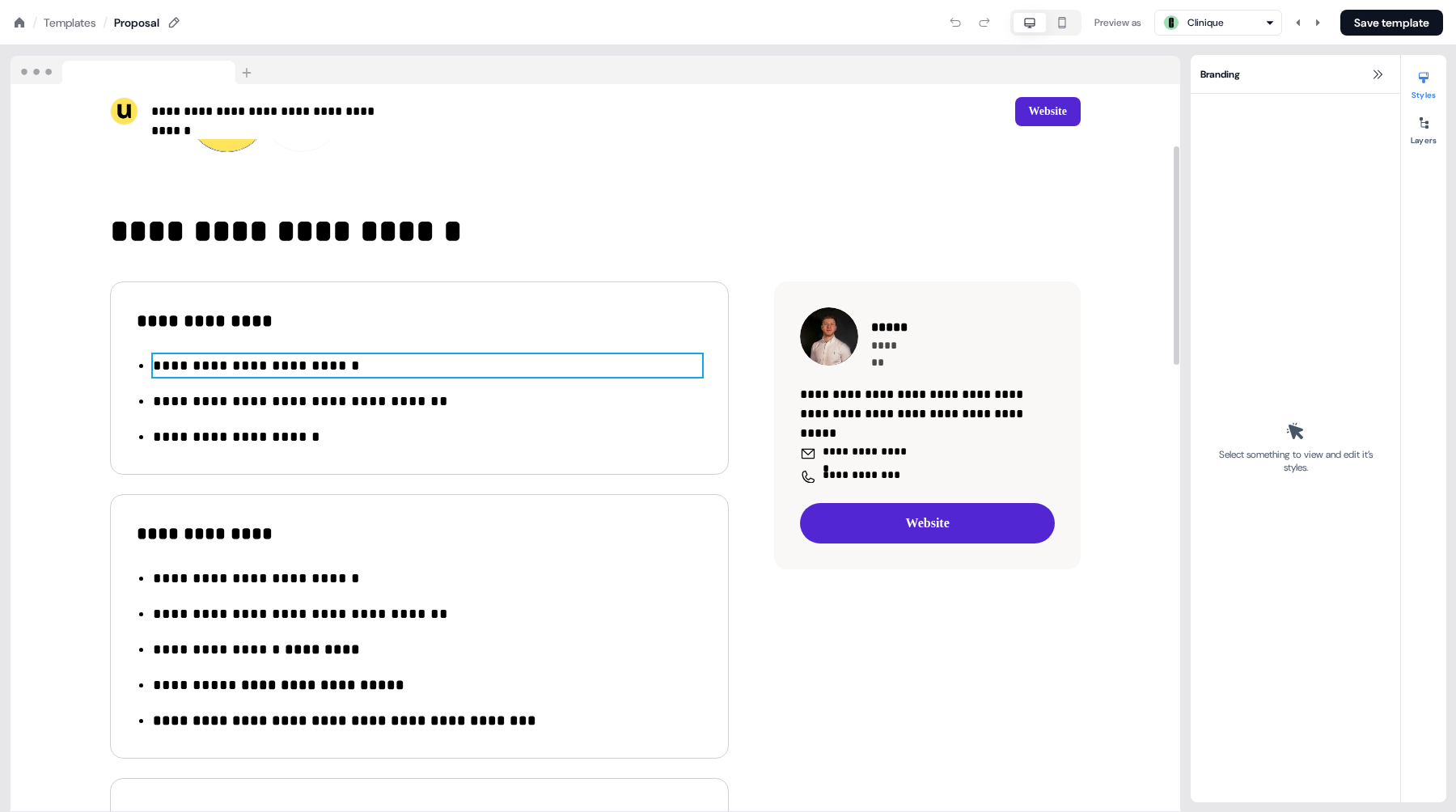
scroll to position [253, 0]
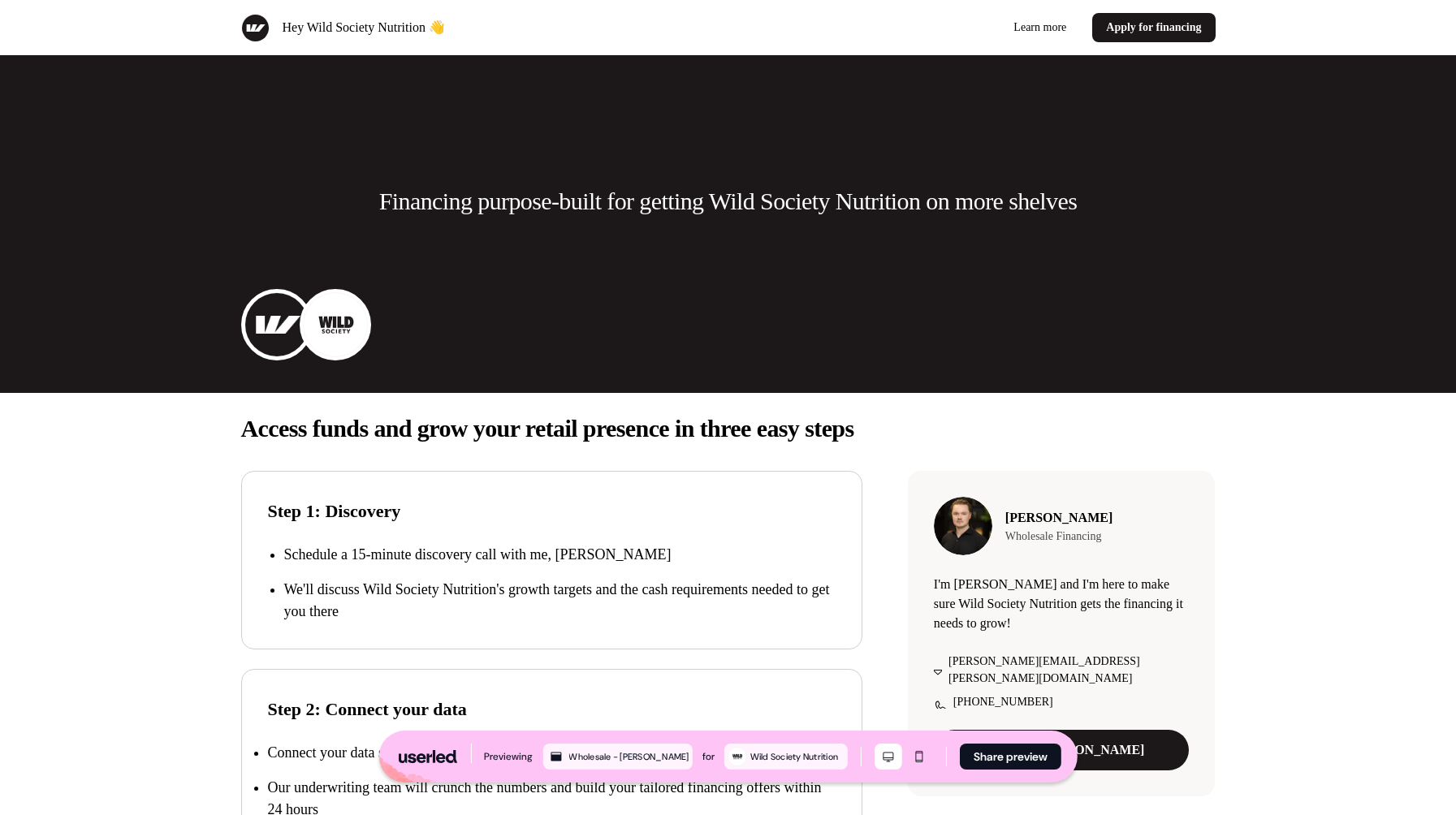
click at [722, 110] on div "Financing purpose-built for getting Wild Society Nutrition on more shelves" at bounding box center [728, 224] width 1072 height 338
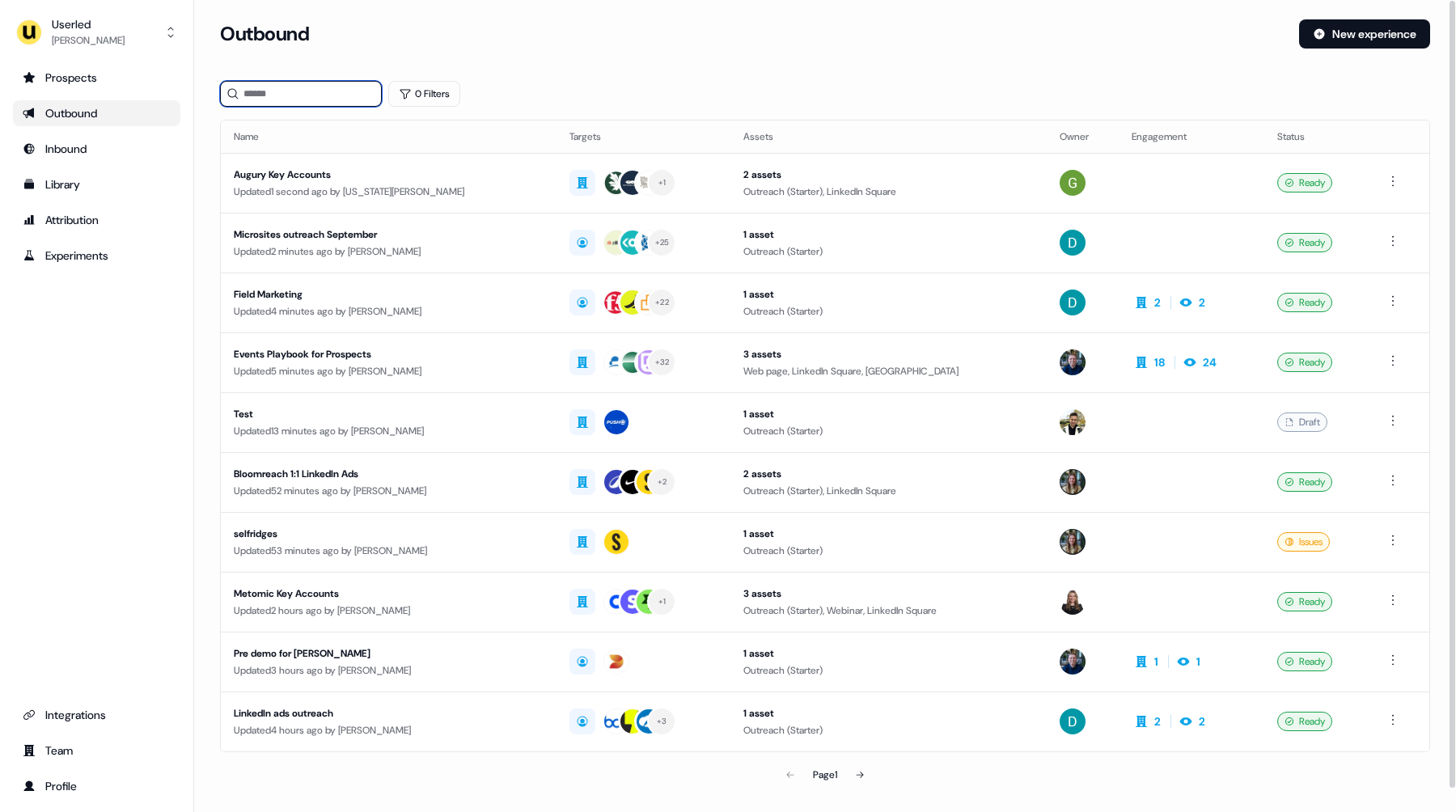
click at [285, 83] on input at bounding box center [301, 93] width 161 height 26
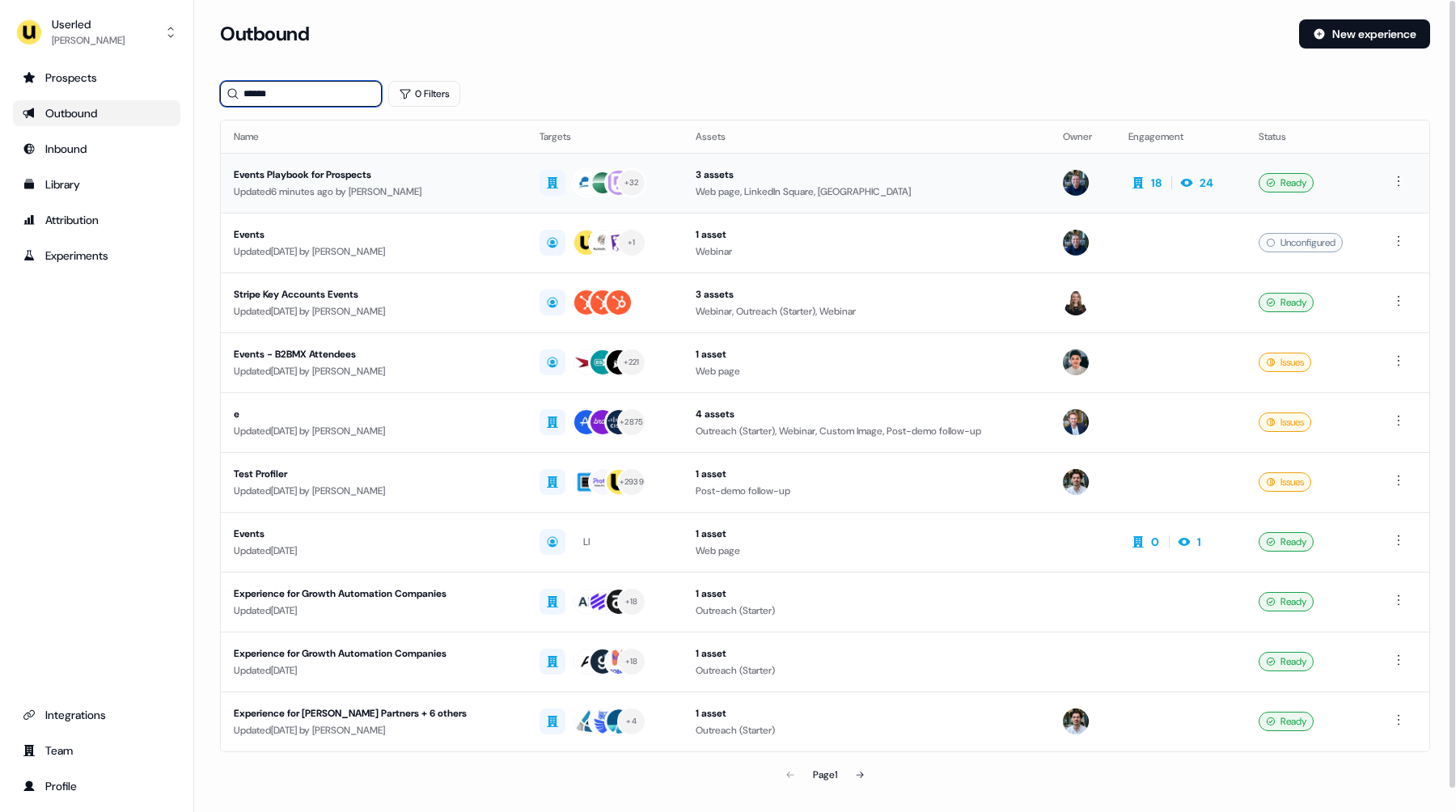
type input "******"
click at [327, 187] on div "Updated 6 minutes ago by Oliver Grogan" at bounding box center [373, 191] width 280 height 16
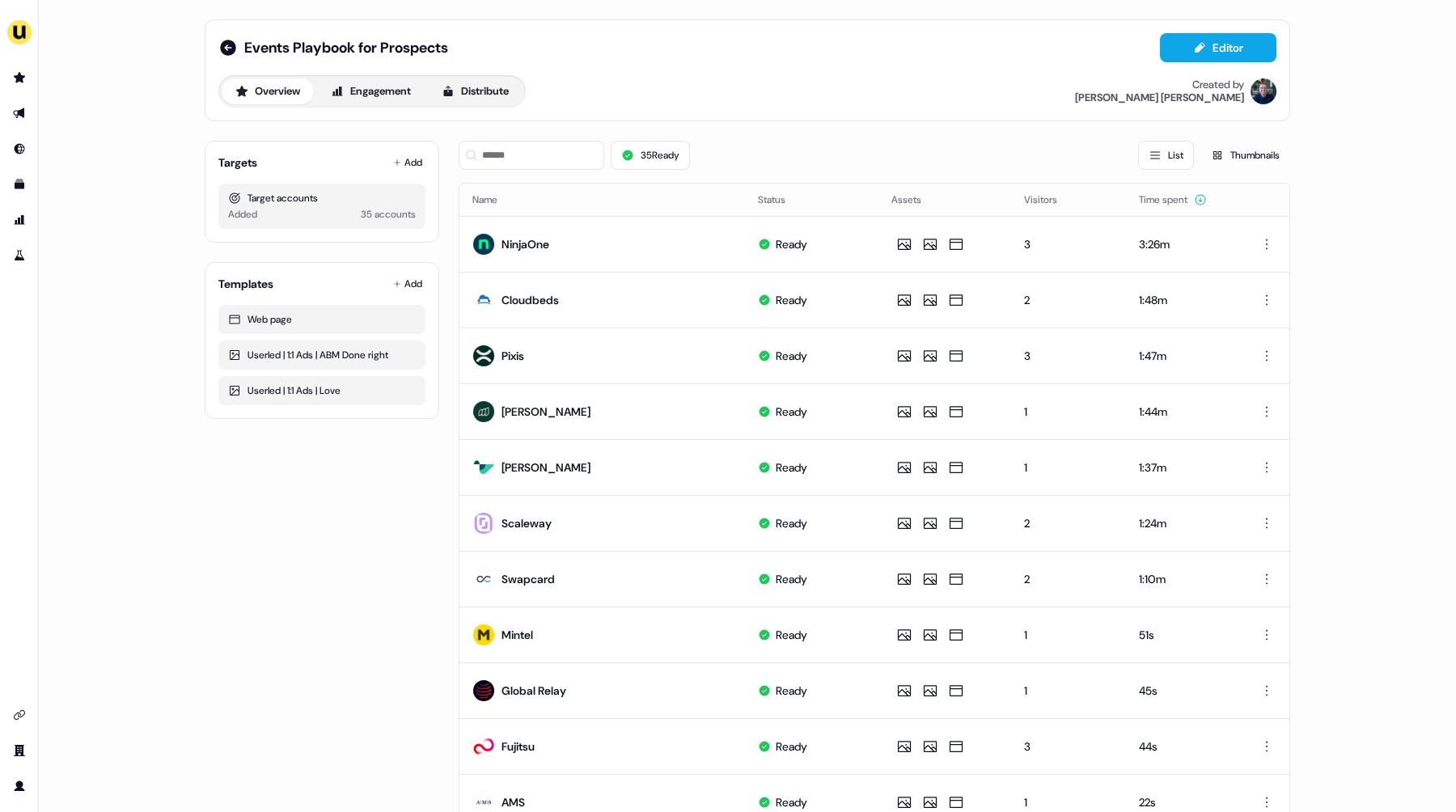
click at [799, 154] on div "35 Ready List Thumbnails" at bounding box center [874, 155] width 831 height 29
click at [208, 613] on div "Targets Add Target accounts Added 35 accounts Templates Add Web page Userled | …" at bounding box center [322, 747] width 234 height 1238
click at [832, 151] on div "35 Ready List Thumbnails" at bounding box center [874, 155] width 831 height 29
click at [358, 571] on div "Targets Add Target accounts Added 35 accounts Templates Add Web page Userled | …" at bounding box center [322, 747] width 234 height 1238
click at [335, 529] on div "Targets Add Target accounts Added 35 accounts Templates Add Web page Userled | …" at bounding box center [322, 747] width 234 height 1238
